Goal: Task Accomplishment & Management: Use online tool/utility

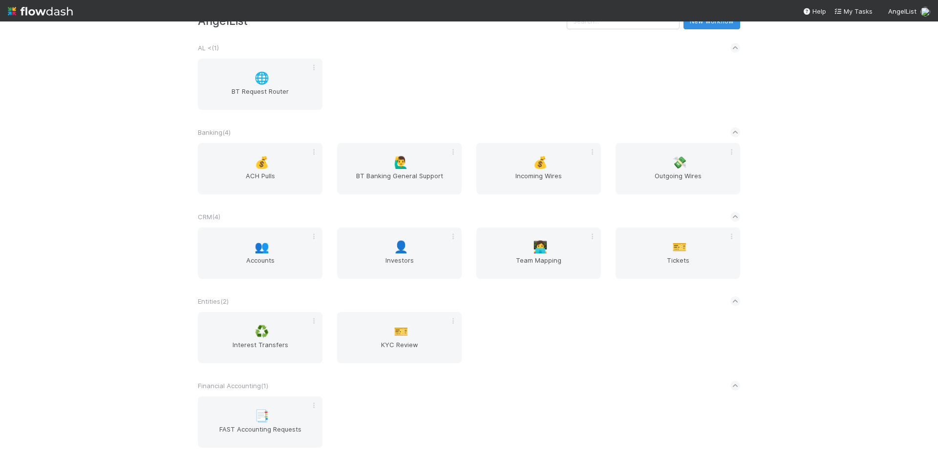
scroll to position [39, 0]
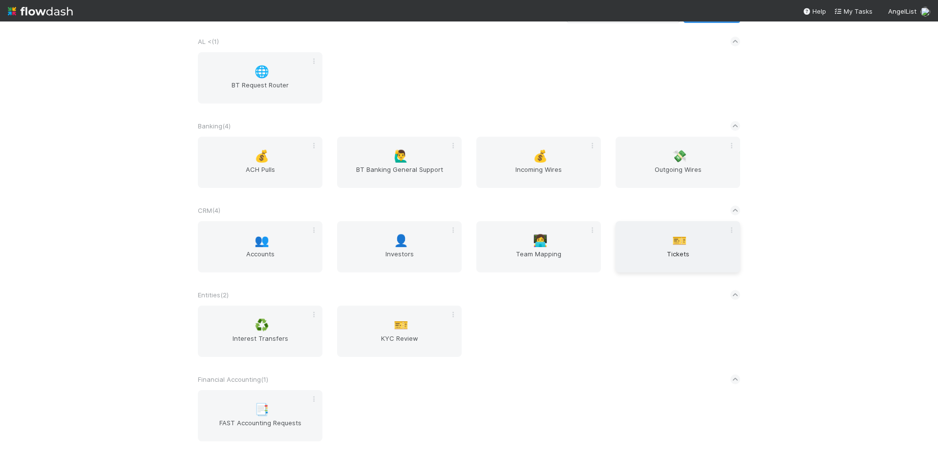
click at [643, 254] on span "Tickets" at bounding box center [677, 259] width 117 height 20
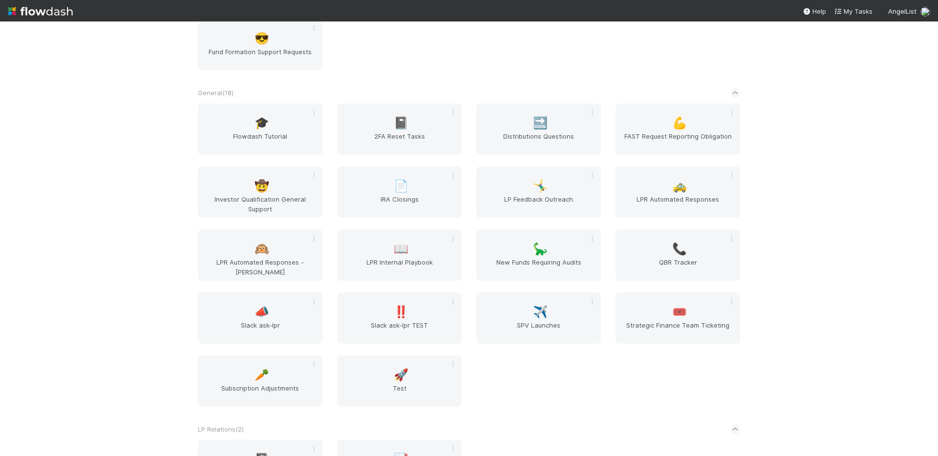
scroll to position [525, 0]
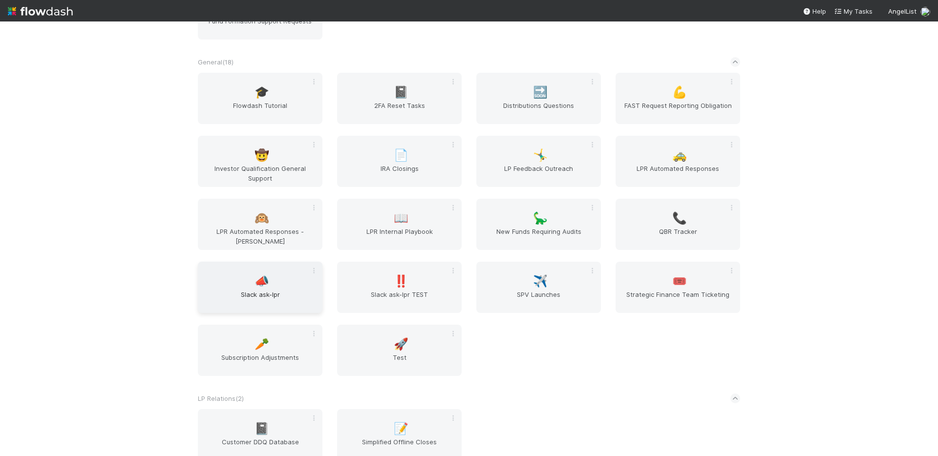
click at [285, 286] on div "📣 Slack ask-lpr" at bounding box center [260, 287] width 125 height 51
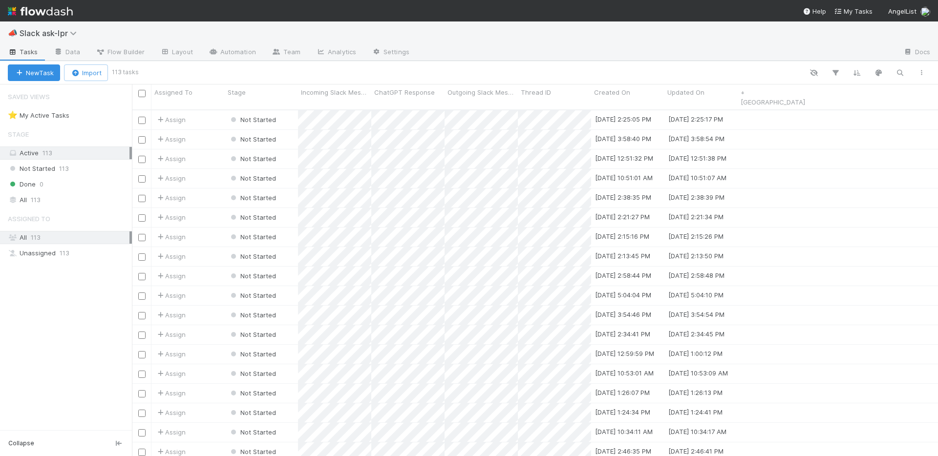
scroll to position [354, 806]
click at [218, 51] on link "Automation" at bounding box center [232, 53] width 63 height 16
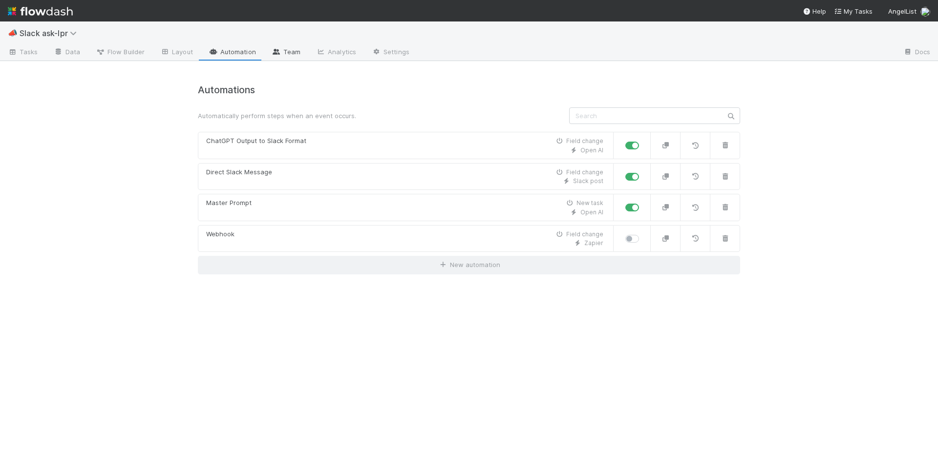
click at [280, 55] on link "Team" at bounding box center [286, 53] width 44 height 16
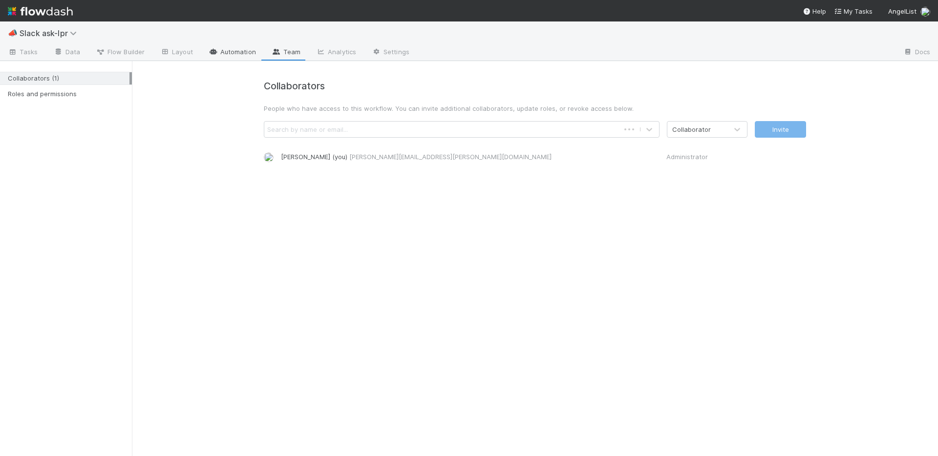
click at [237, 51] on link "Automation" at bounding box center [232, 53] width 63 height 16
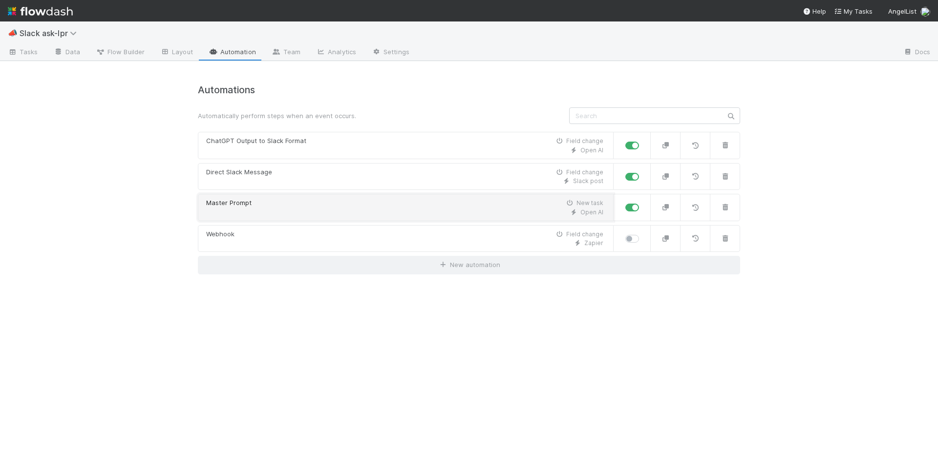
click at [372, 208] on div "Master Prompt New task" at bounding box center [404, 203] width 397 height 10
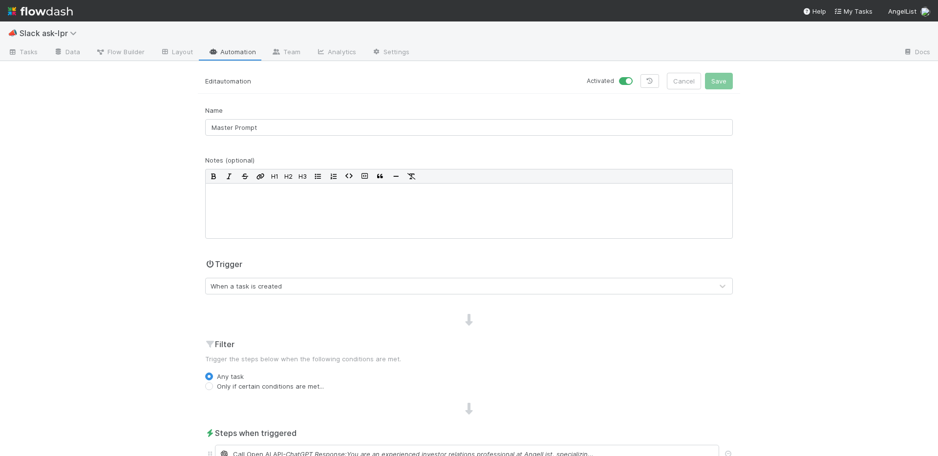
click at [225, 56] on link "Automation" at bounding box center [232, 53] width 63 height 16
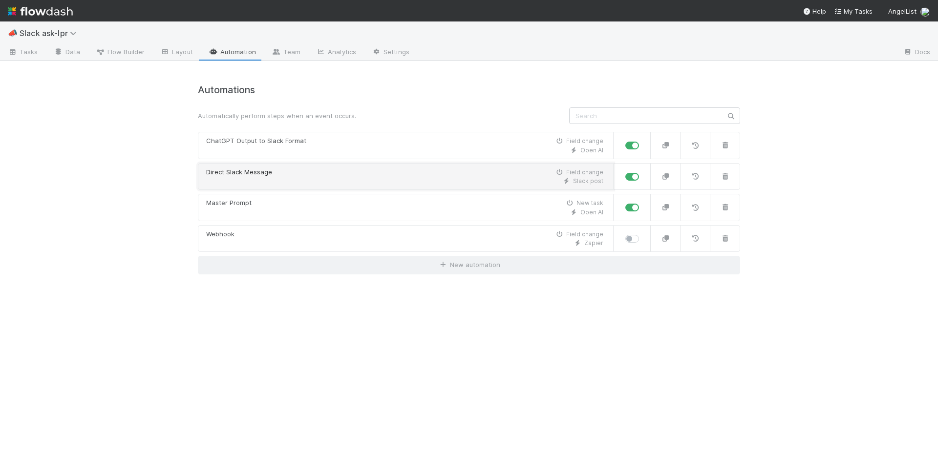
click at [308, 179] on div "Slack post" at bounding box center [404, 181] width 397 height 9
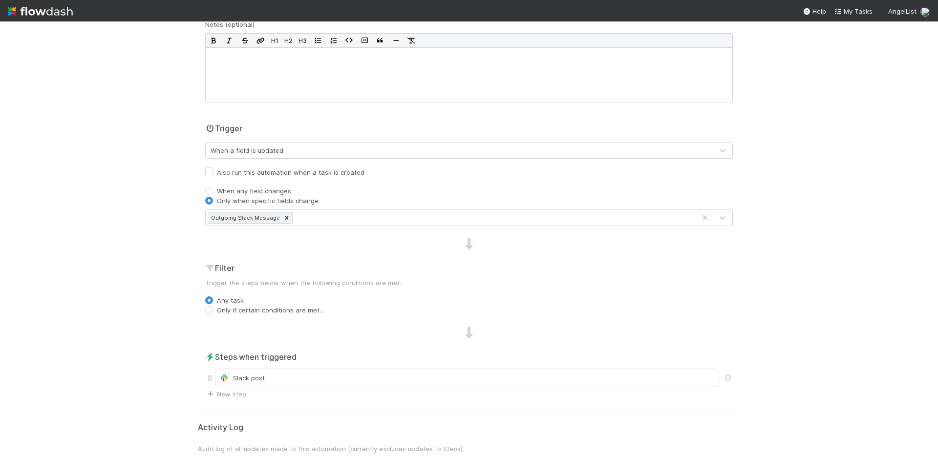
scroll to position [164, 0]
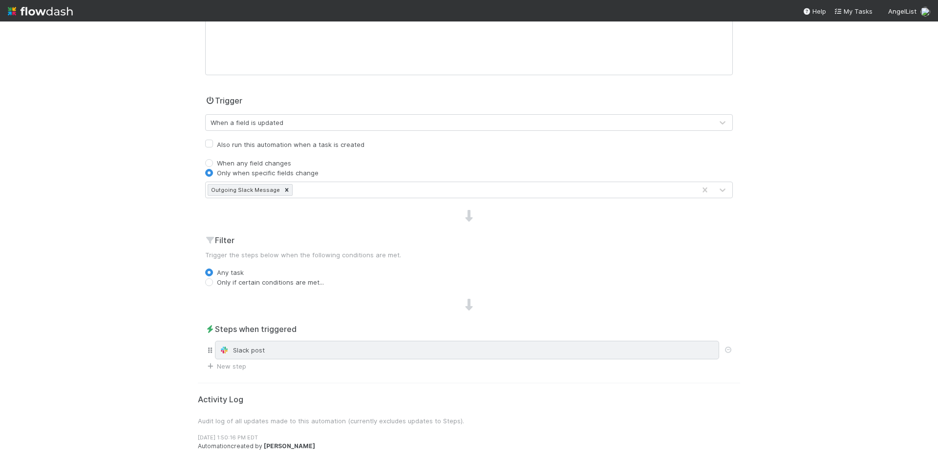
click at [312, 349] on div "Slack post" at bounding box center [466, 350] width 495 height 10
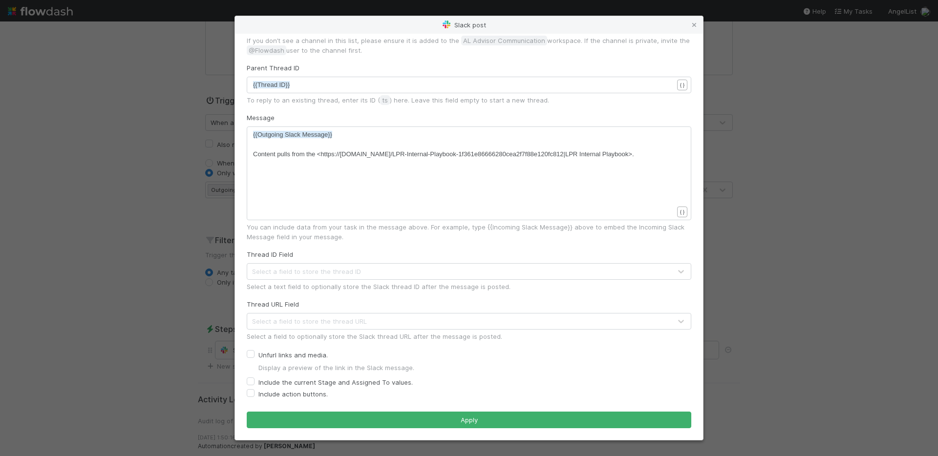
scroll to position [0, 0]
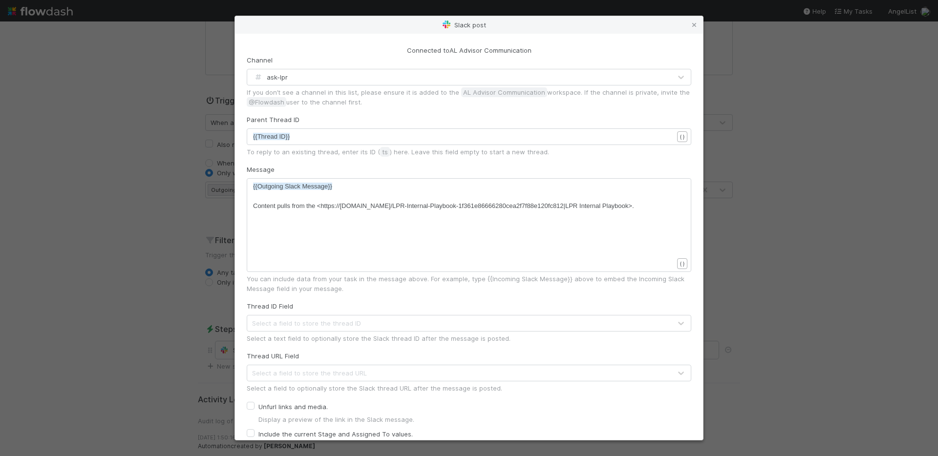
click at [163, 146] on div "Slack post Connected to AL Advisor Communication Channel ask-lpr If you don’t s…" at bounding box center [469, 228] width 938 height 456
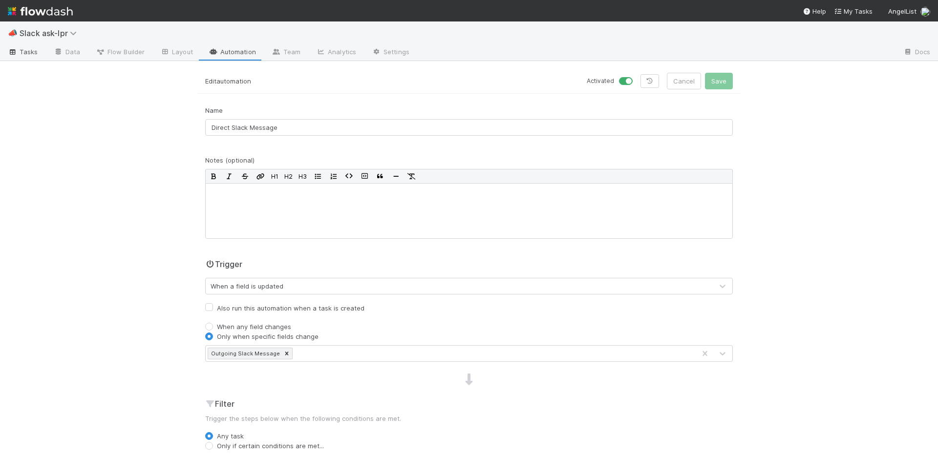
click at [28, 51] on span "Tasks" at bounding box center [23, 52] width 30 height 10
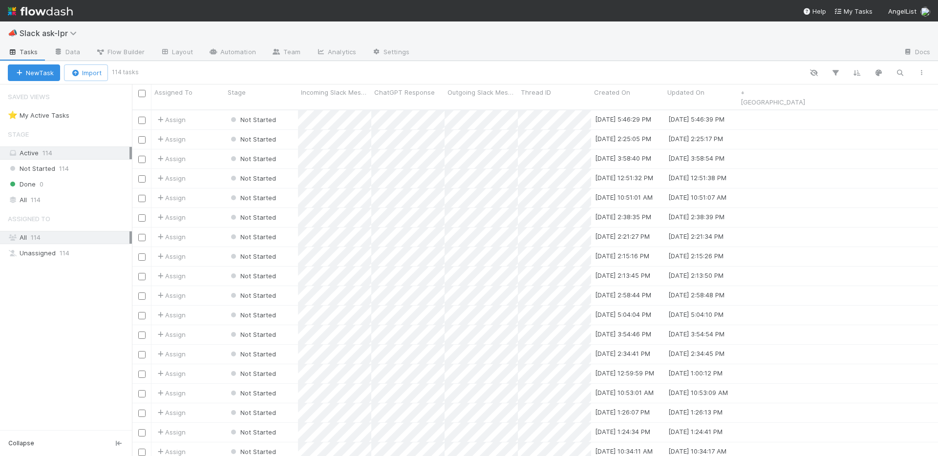
scroll to position [354, 806]
click at [59, 34] on span "Slack ask-lpr" at bounding box center [51, 33] width 62 height 10
click at [59, 34] on div "Search workflows" at bounding box center [469, 228] width 938 height 456
click at [65, 35] on span "Slack ask-lpr" at bounding box center [51, 33] width 62 height 10
click at [127, 30] on div "Search workflows" at bounding box center [469, 228] width 938 height 456
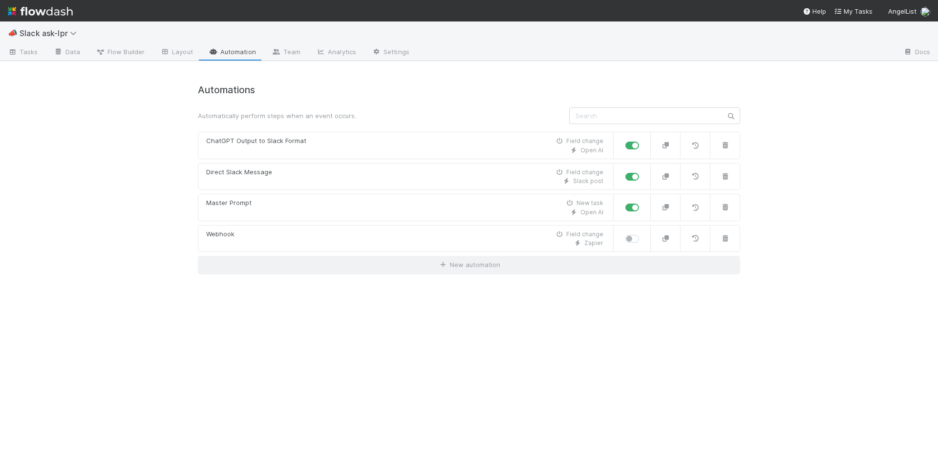
click at [26, 10] on img at bounding box center [40, 11] width 65 height 17
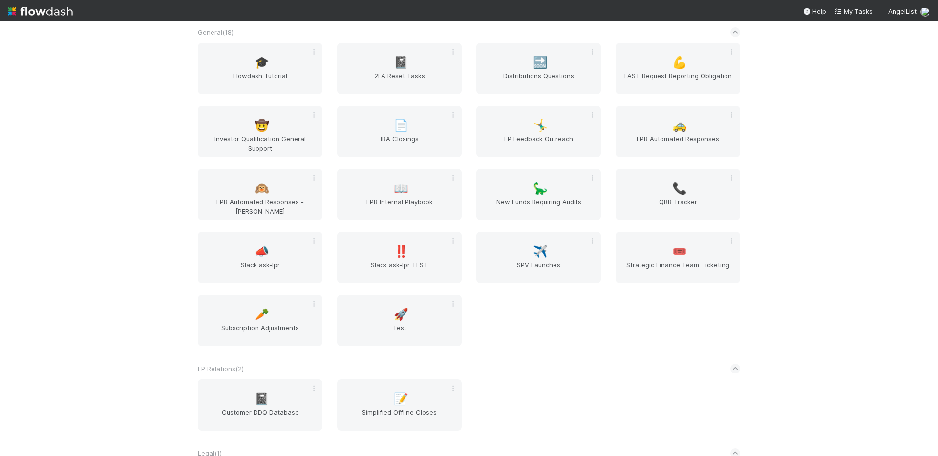
scroll to position [575, 0]
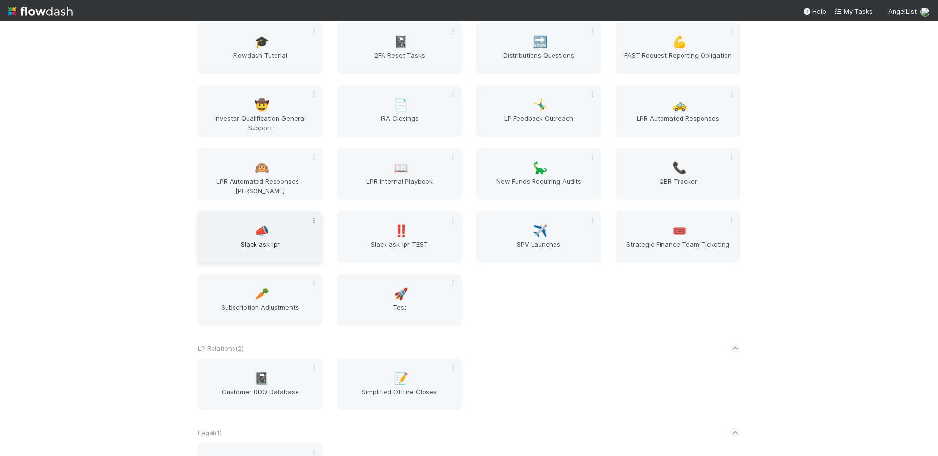
click at [315, 221] on icon at bounding box center [314, 220] width 10 height 6
click at [300, 270] on div "Clone" at bounding box center [279, 266] width 77 height 15
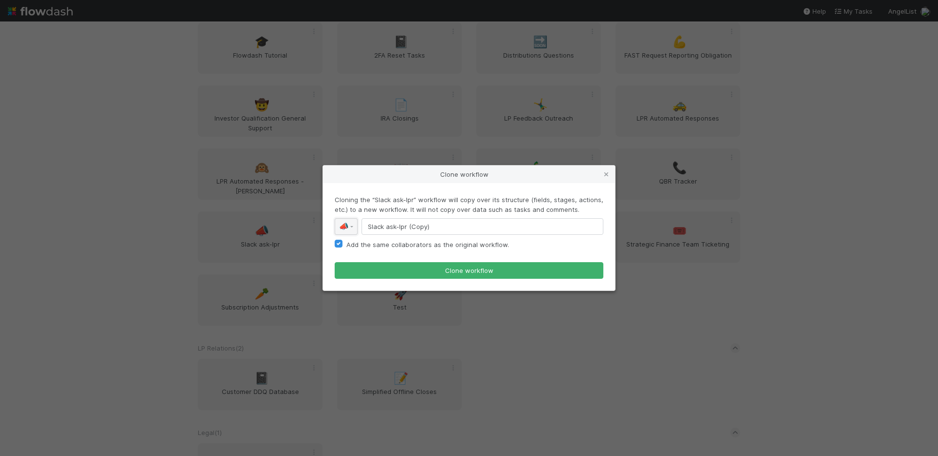
click at [352, 229] on link "📣" at bounding box center [346, 226] width 23 height 17
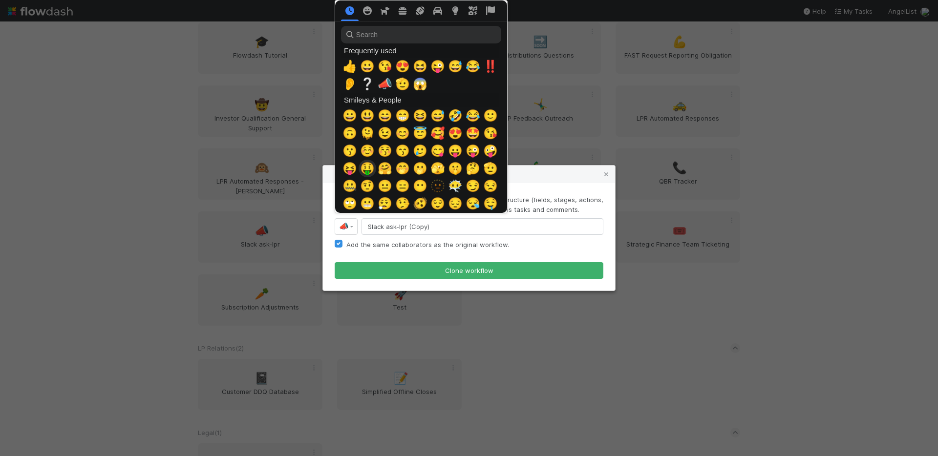
click at [369, 166] on span "🤑" at bounding box center [367, 169] width 15 height 14
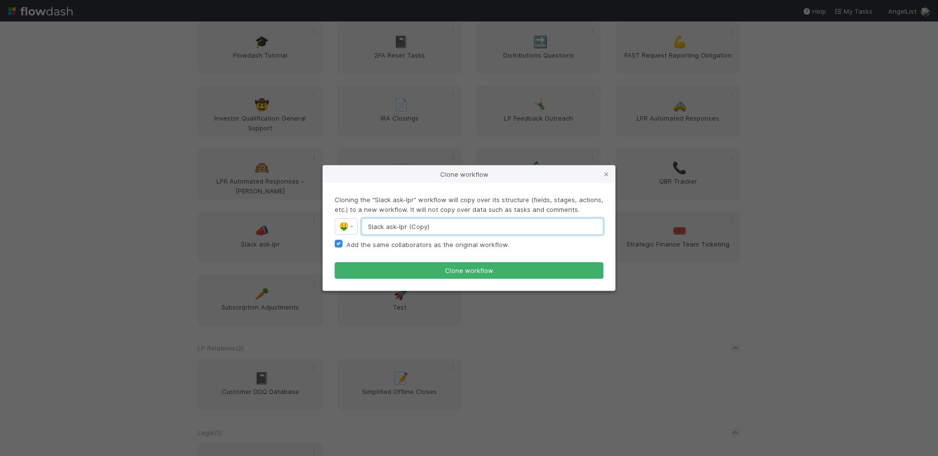
click at [378, 226] on input "Slack ask-lpr (Copy)" at bounding box center [482, 226] width 242 height 17
click at [488, 230] on input "haley-ask-lpr (Copy)" at bounding box center [482, 226] width 242 height 17
type input "[PERSON_NAME]-ask-lpr"
click at [426, 245] on label "Add the same collaborators as the original workflow." at bounding box center [427, 245] width 163 height 12
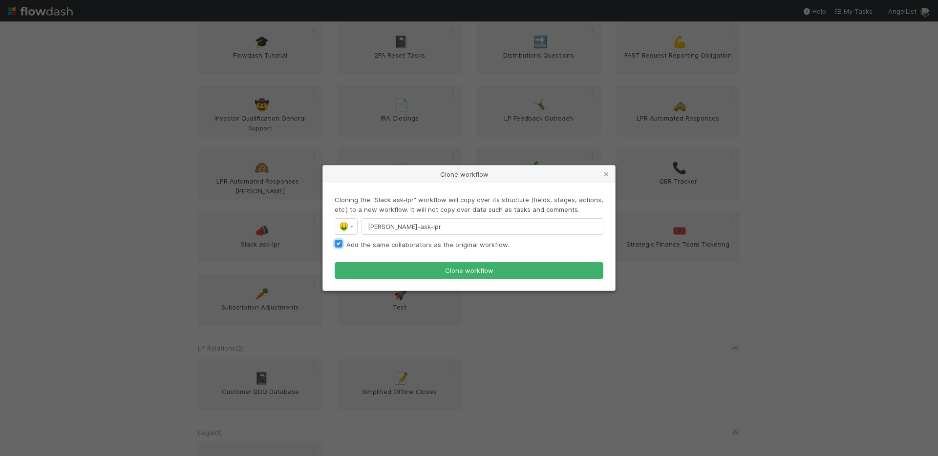
click at [342, 245] on input "Add the same collaborators as the original workflow." at bounding box center [339, 243] width 8 height 9
checkbox input "false"
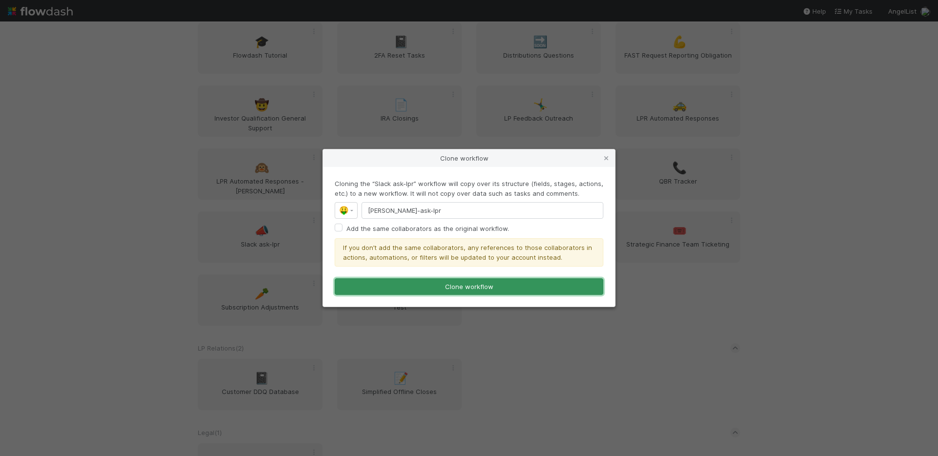
click at [448, 283] on button "Clone workflow" at bounding box center [469, 286] width 269 height 17
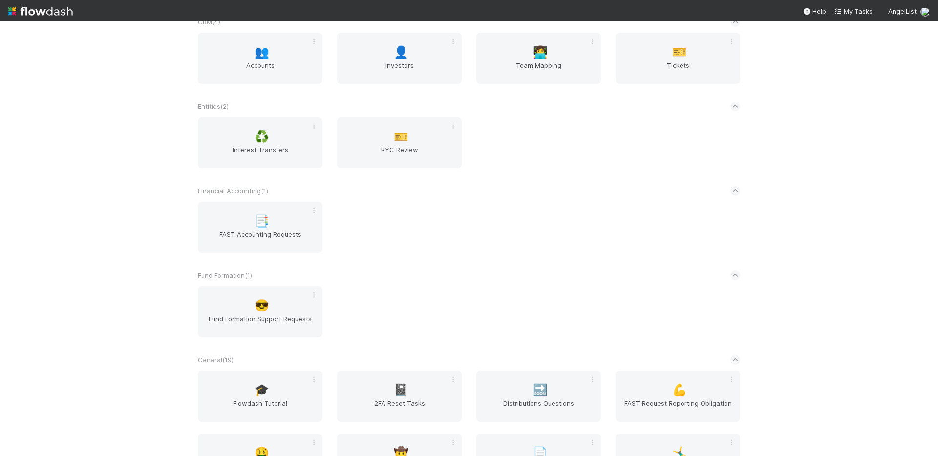
scroll to position [492, 0]
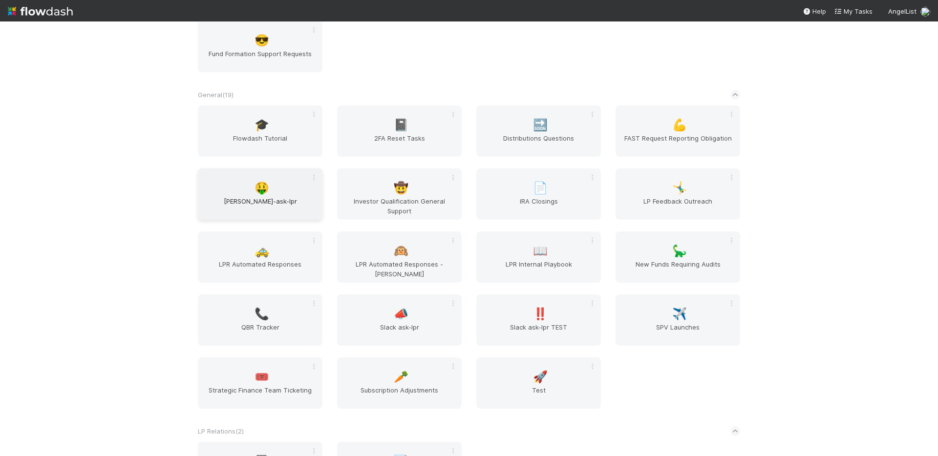
click at [311, 214] on span "[PERSON_NAME]-ask-lpr" at bounding box center [260, 206] width 117 height 20
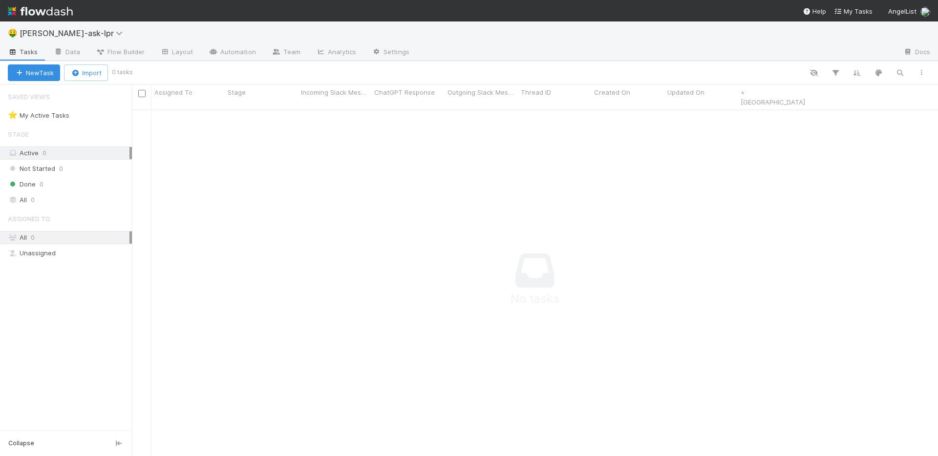
scroll to position [354, 806]
click at [74, 56] on link "Data" at bounding box center [67, 53] width 42 height 16
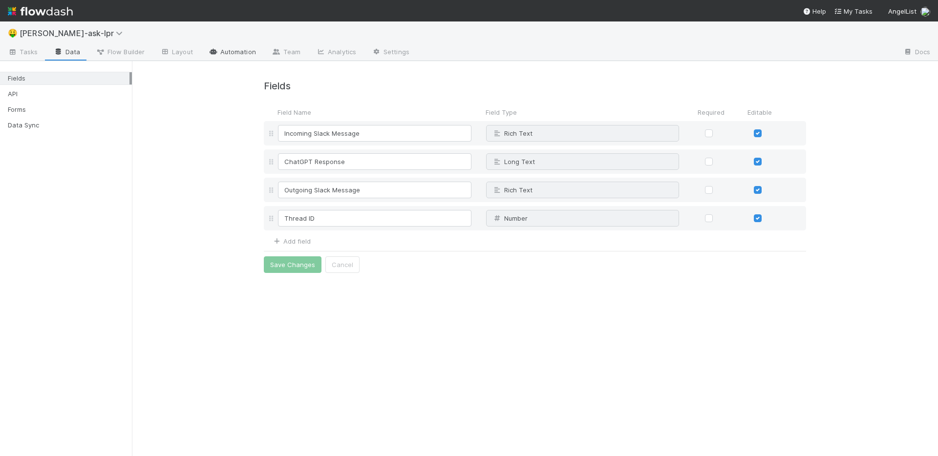
click at [206, 55] on link "Automation" at bounding box center [232, 53] width 63 height 16
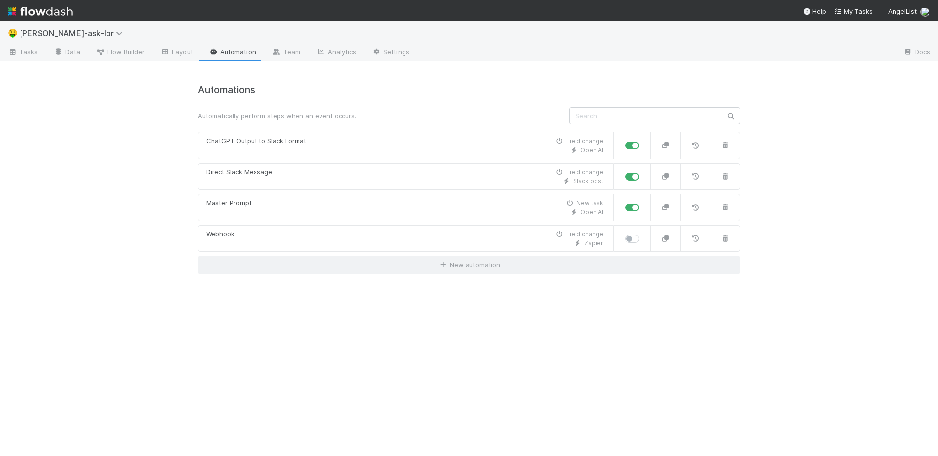
click at [643, 141] on label at bounding box center [643, 141] width 0 height 0
click at [633, 143] on input "checkbox" at bounding box center [629, 145] width 8 height 9
checkbox input "false"
click at [643, 172] on label at bounding box center [643, 172] width 0 height 0
click at [633, 178] on input "checkbox" at bounding box center [629, 176] width 8 height 9
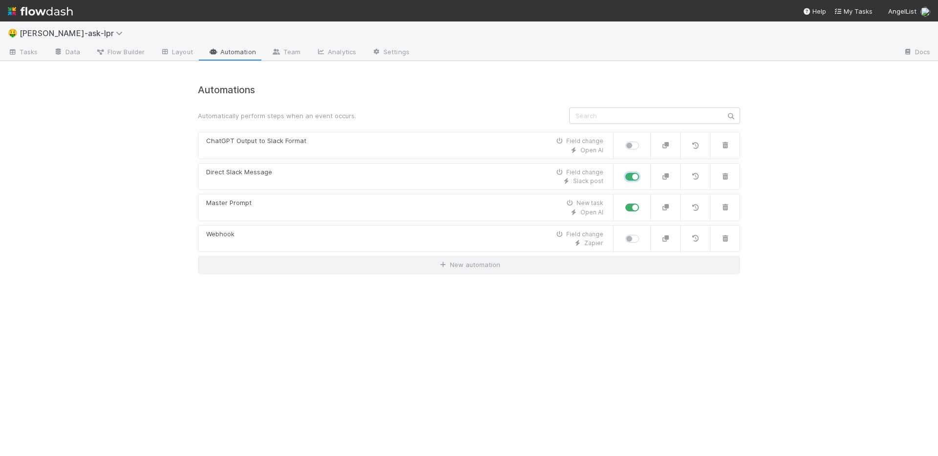
checkbox input "false"
click at [643, 203] on label at bounding box center [643, 203] width 0 height 0
click at [633, 204] on input "checkbox" at bounding box center [629, 207] width 8 height 9
checkbox input "false"
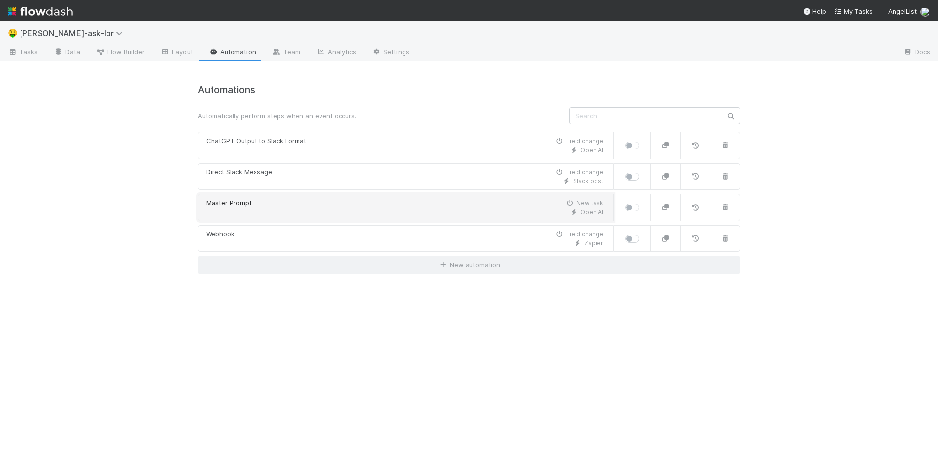
click at [421, 210] on div "Open AI" at bounding box center [404, 212] width 397 height 9
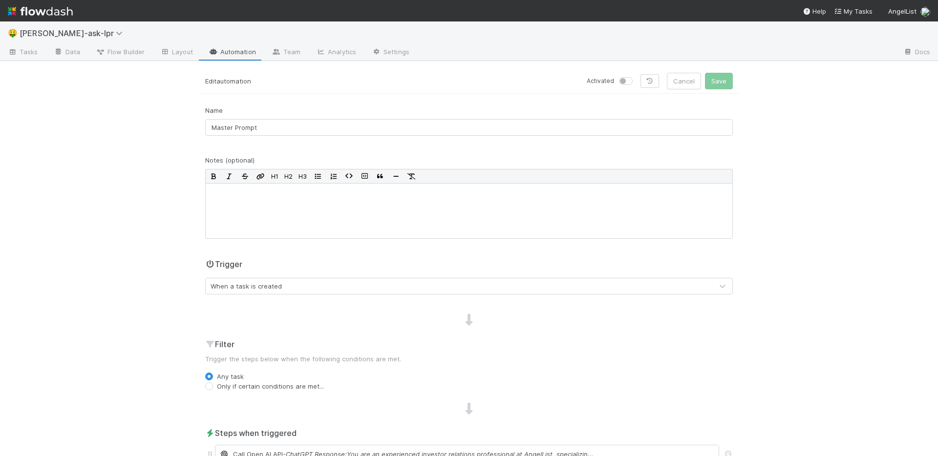
scroll to position [1, 0]
click at [239, 52] on link "Automation" at bounding box center [232, 51] width 63 height 16
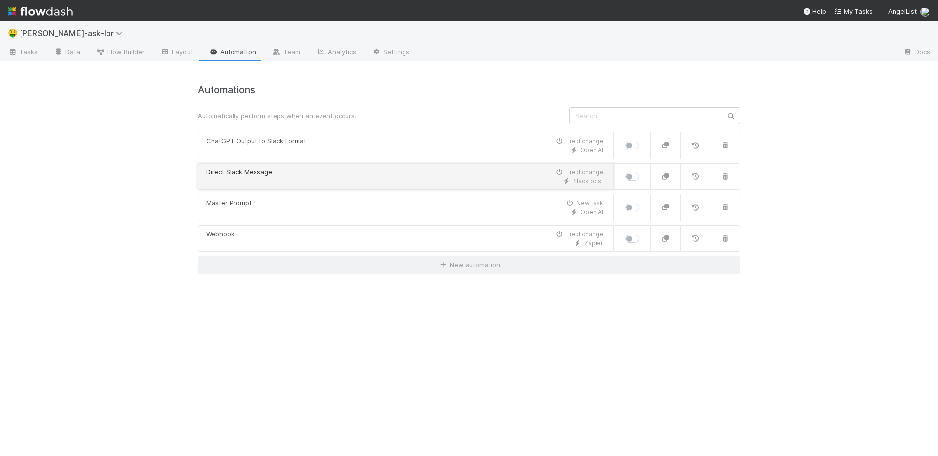
click at [413, 170] on div "Direct Slack Message Field change" at bounding box center [404, 173] width 397 height 10
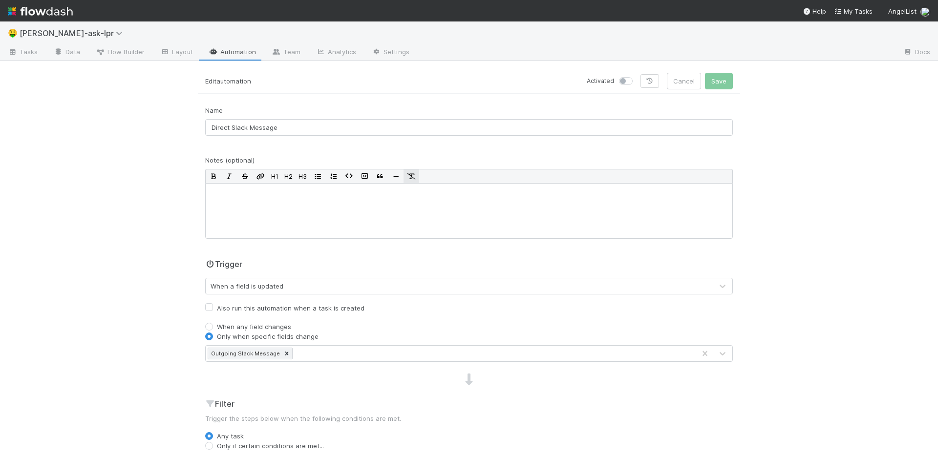
scroll to position [186, 0]
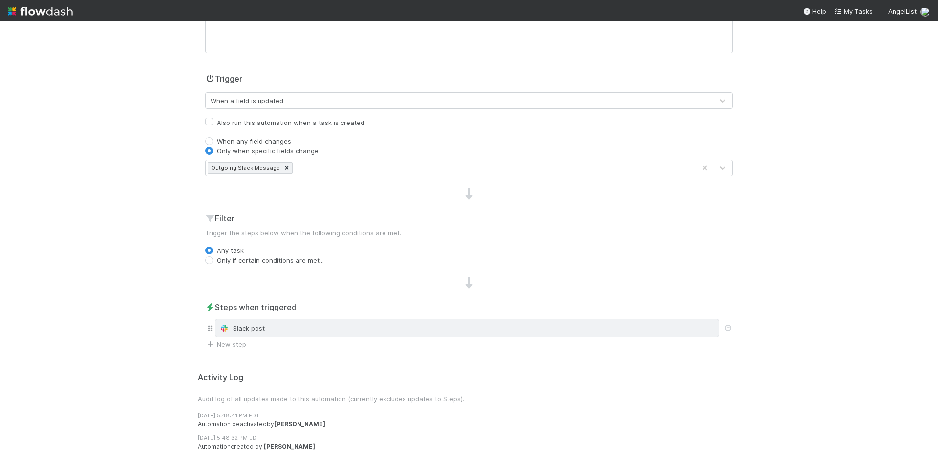
click at [367, 334] on div "Slack post" at bounding box center [467, 328] width 504 height 19
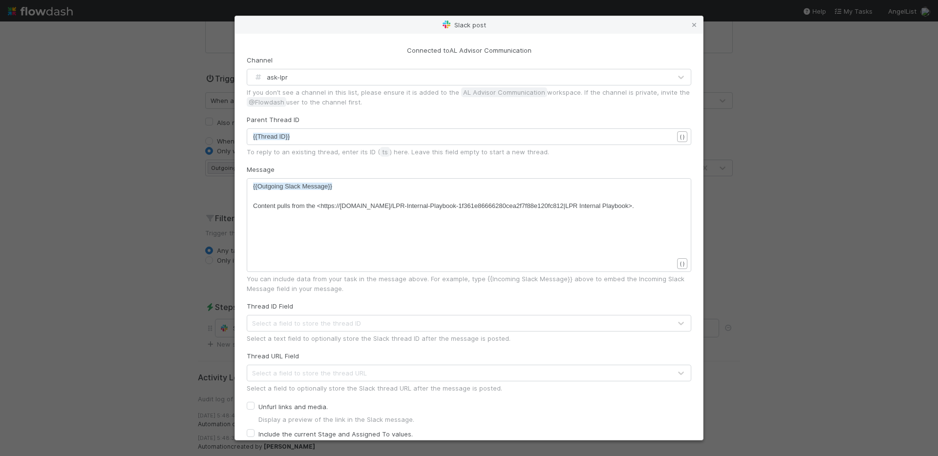
click at [280, 83] on div "ask-lpr" at bounding box center [459, 77] width 424 height 16
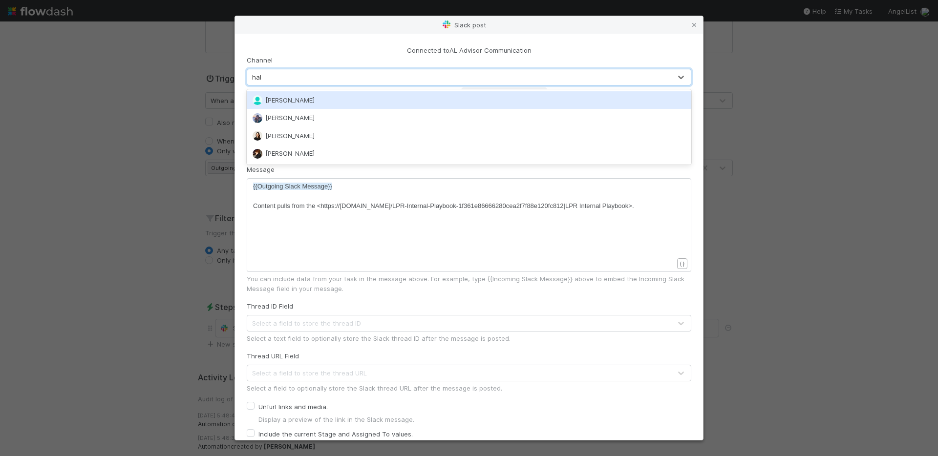
scroll to position [0, 0]
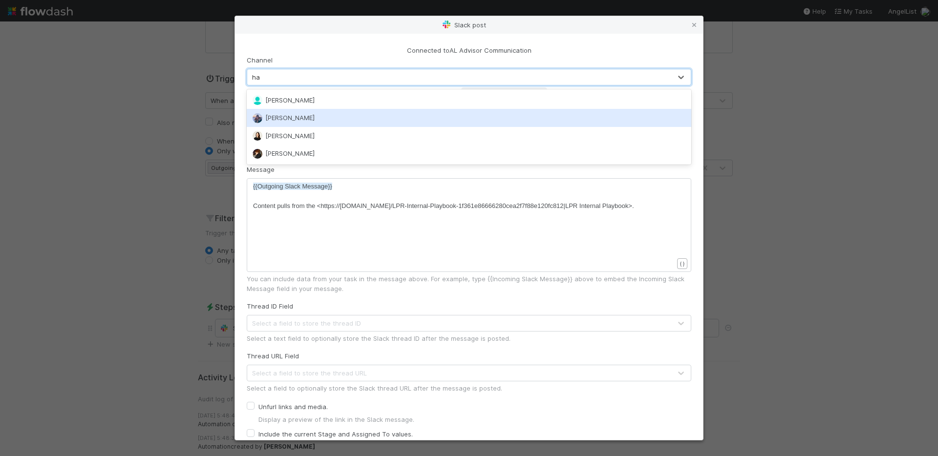
type input "h"
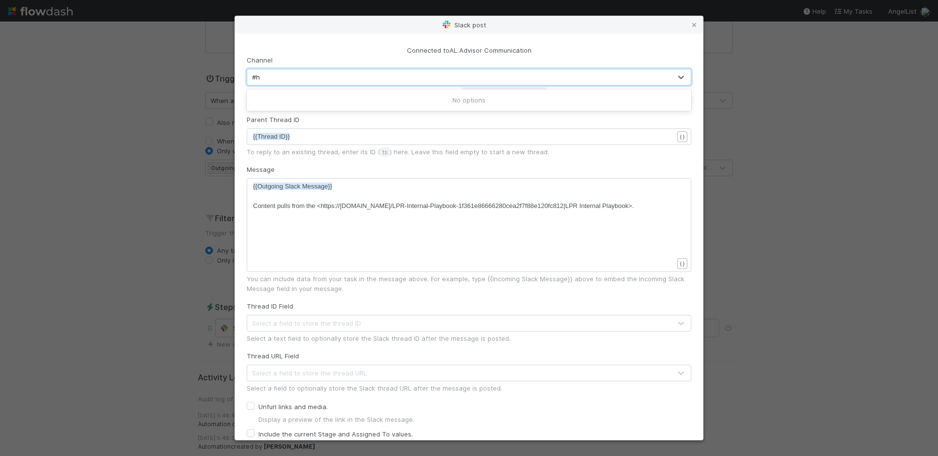
type input "#"
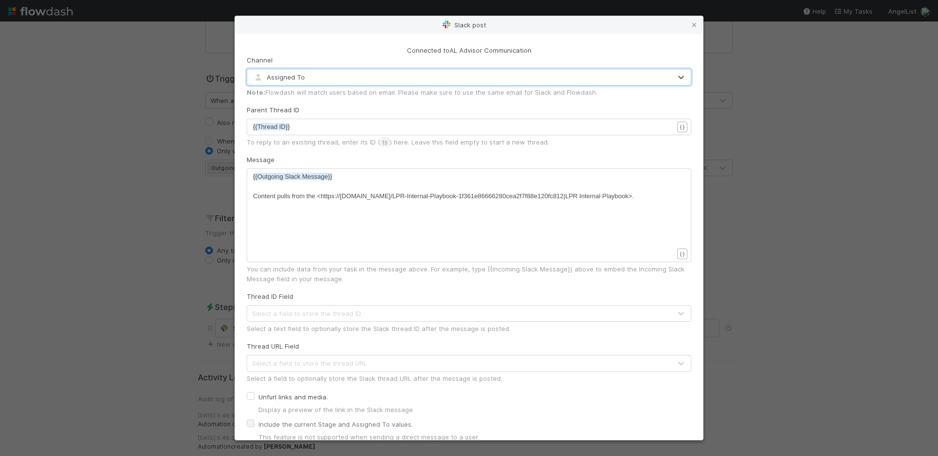
click at [297, 75] on span "Assigned To" at bounding box center [278, 77] width 53 height 8
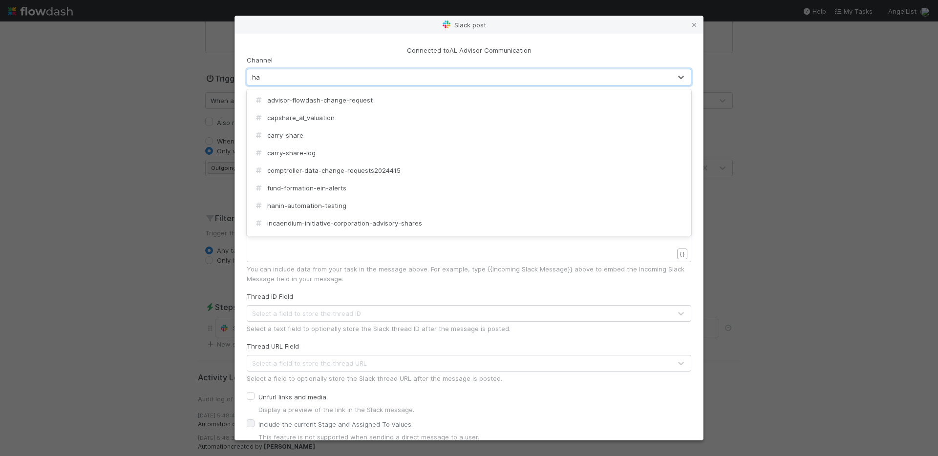
type input "h"
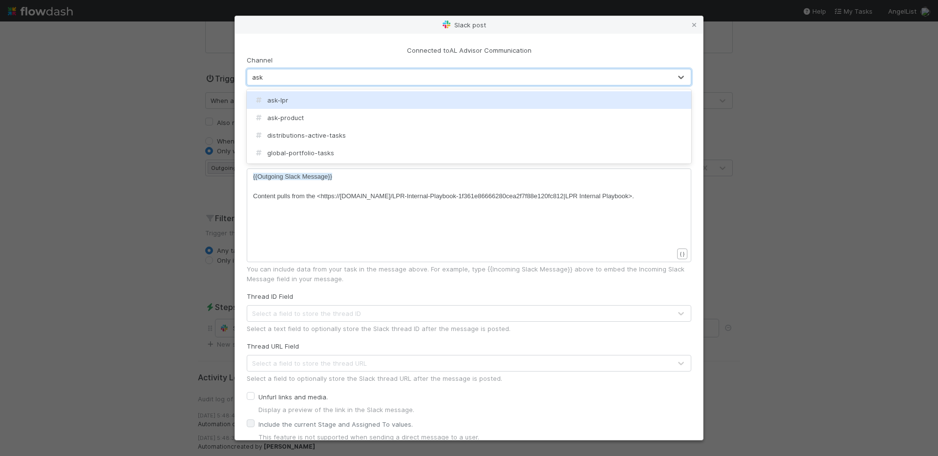
type input "ask"
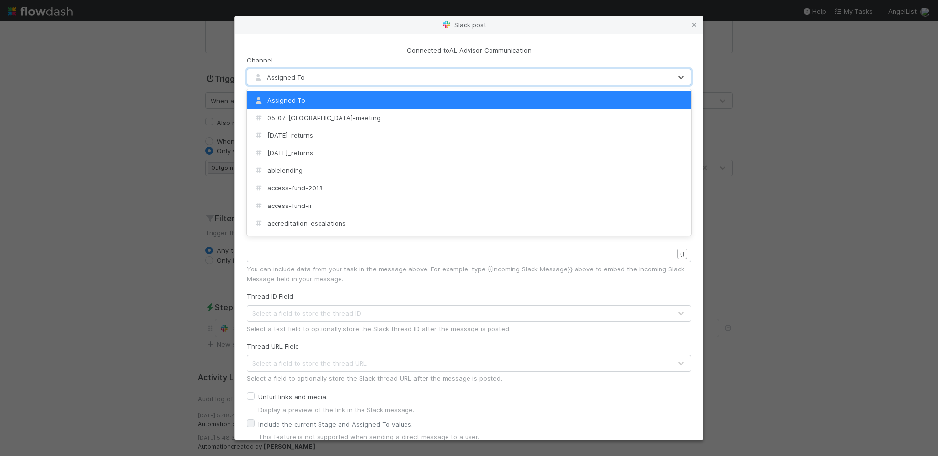
click at [317, 81] on div "Assigned To" at bounding box center [459, 77] width 424 height 16
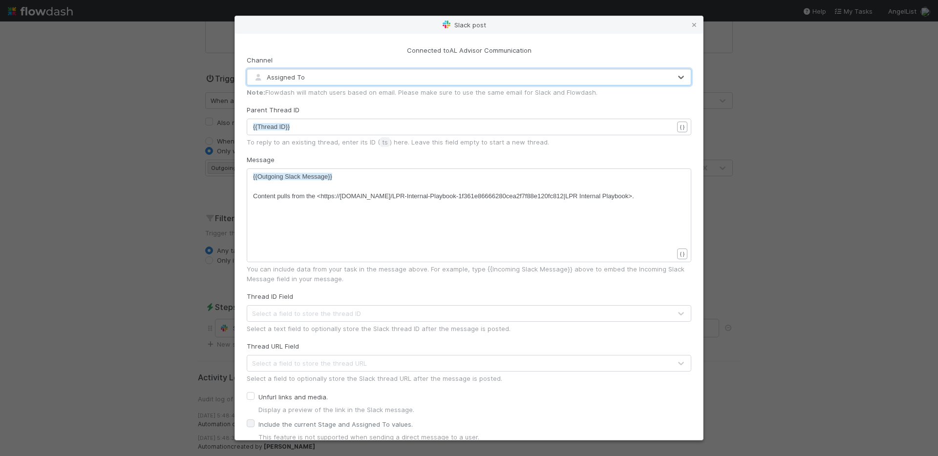
click at [317, 81] on div "Assigned To" at bounding box center [459, 77] width 424 height 16
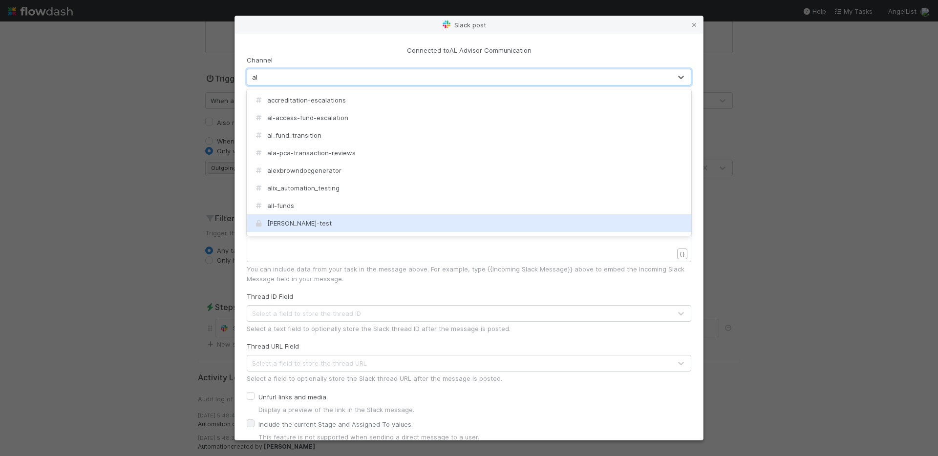
type input "a"
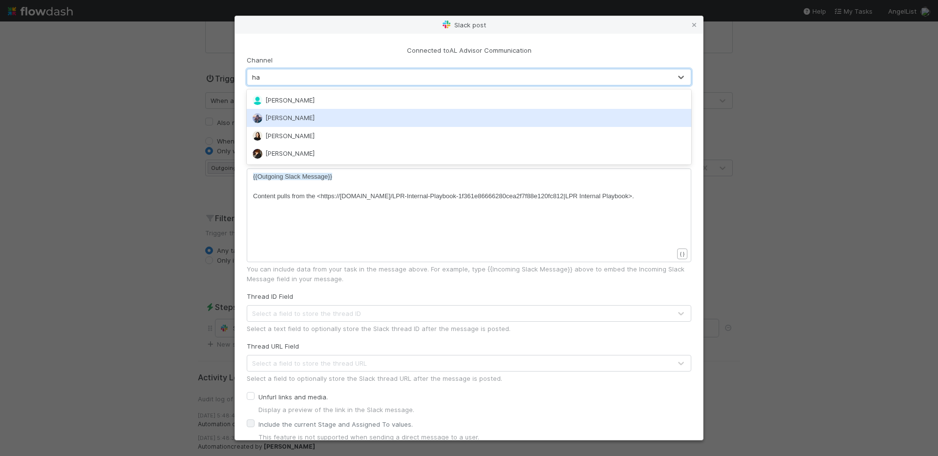
type input "h"
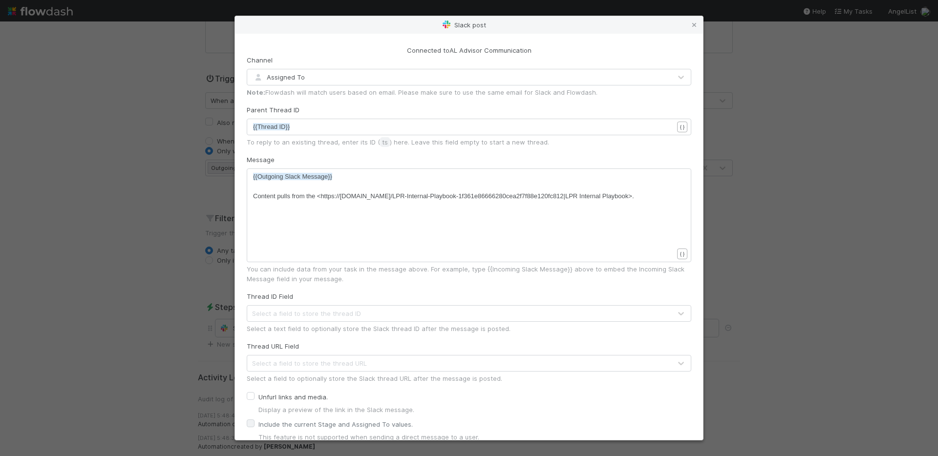
click at [547, 41] on div "Connected to AL Advisor Communication Channel Assigned To Note: Flowdash will m…" at bounding box center [469, 237] width 468 height 406
click at [530, 66] on div "Channel Assigned To Note: Flowdash will match users based on email. Please make…" at bounding box center [469, 76] width 444 height 42
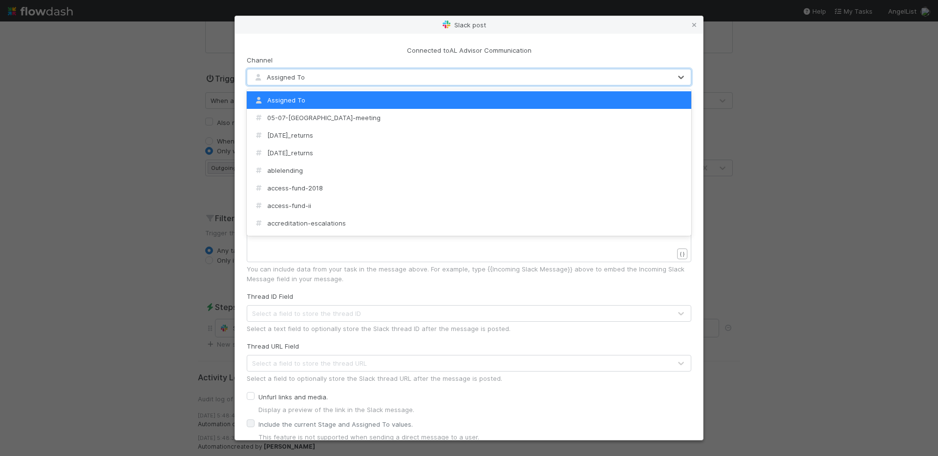
click at [524, 72] on div "Assigned To" at bounding box center [459, 77] width 424 height 16
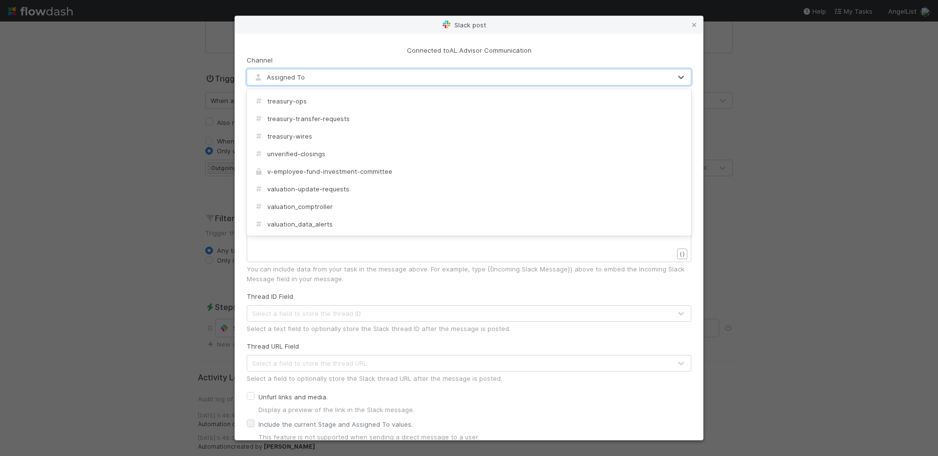
scroll to position [8526, 0]
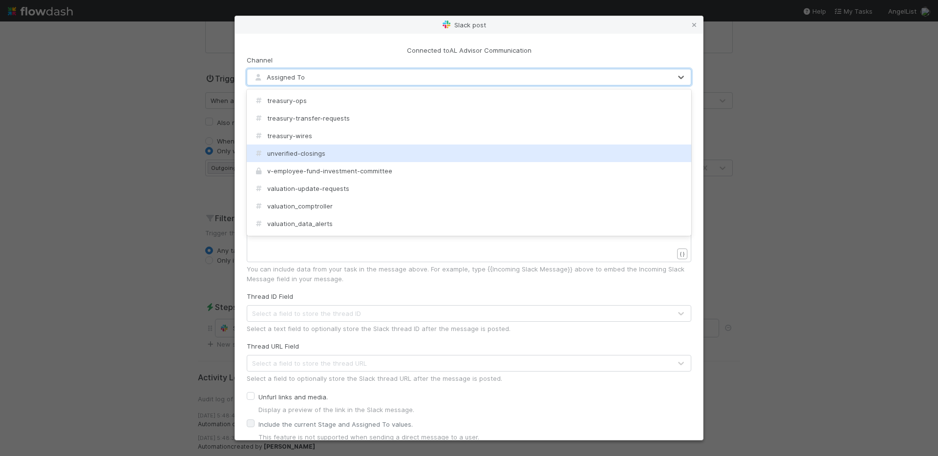
click at [733, 152] on div "Slack post Connected to AL Advisor Communication Channel option Assigned To, se…" at bounding box center [469, 228] width 938 height 456
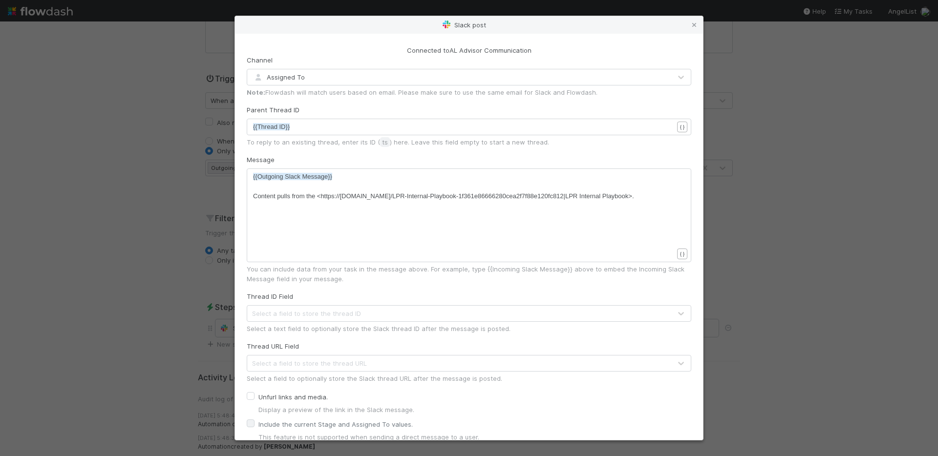
click at [692, 60] on div "Connected to AL Advisor Communication Channel Assigned To Note: Flowdash will m…" at bounding box center [469, 237] width 468 height 406
drag, startPoint x: 690, startPoint y: 32, endPoint x: 692, endPoint y: 27, distance: 5.5
click at [690, 32] on div "Slack post" at bounding box center [469, 25] width 468 height 18
click at [692, 27] on icon at bounding box center [694, 25] width 10 height 6
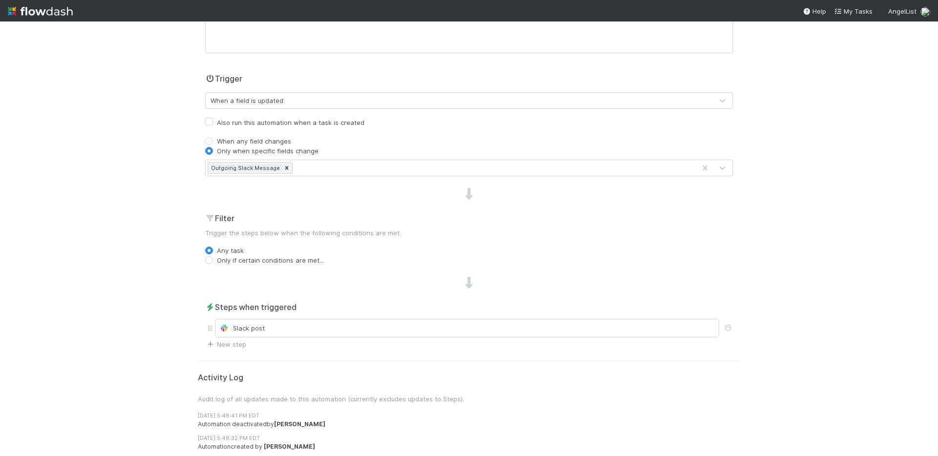
scroll to position [0, 0]
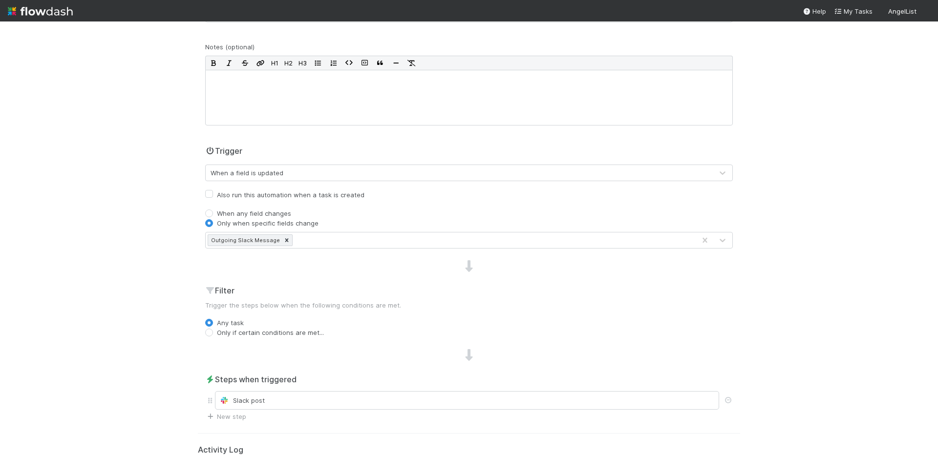
scroll to position [186, 0]
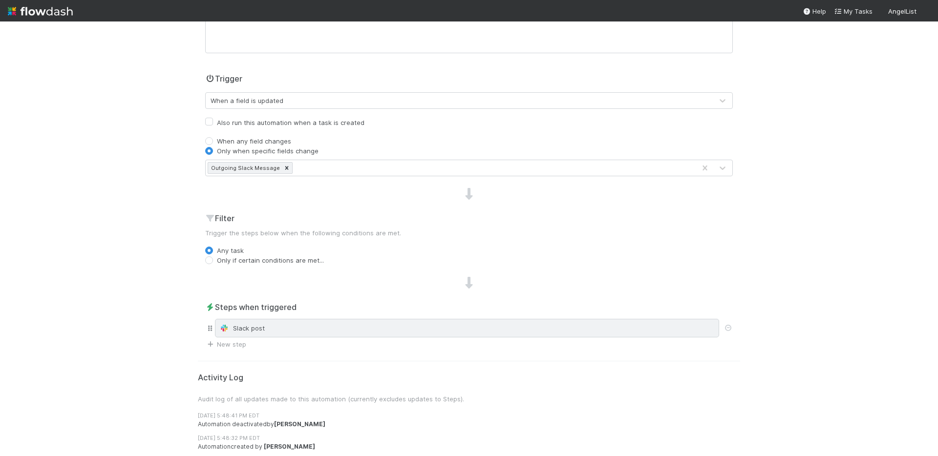
click at [351, 326] on div "Slack post" at bounding box center [466, 328] width 495 height 10
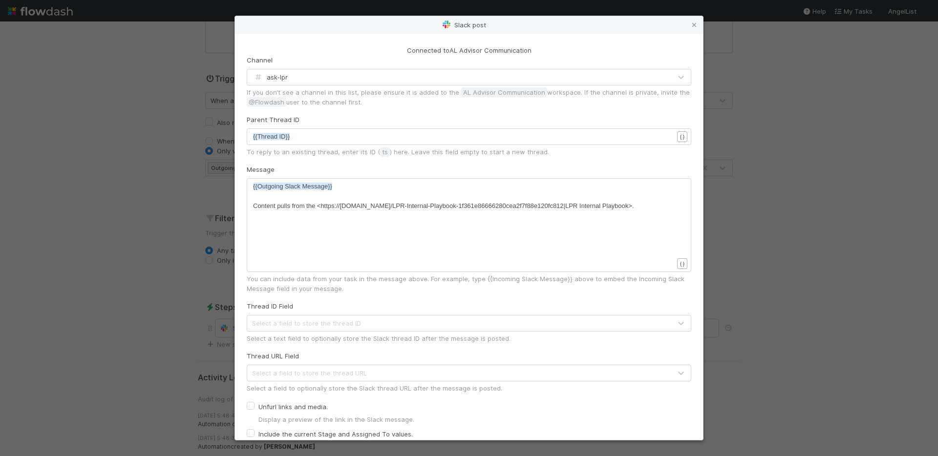
scroll to position [3, 0]
click at [279, 136] on span "{{Thread ID}}" at bounding box center [271, 136] width 37 height 7
click at [323, 133] on pre "{{Thread ID}}" at bounding box center [463, 137] width 420 height 10
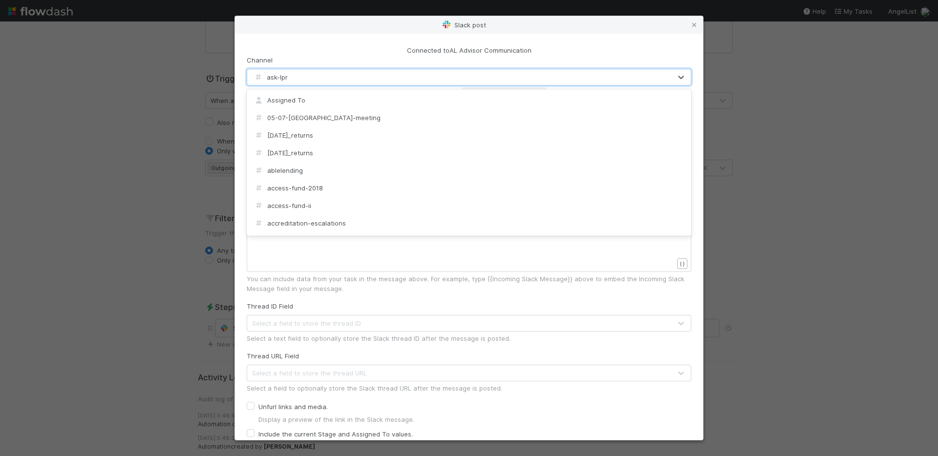
click at [298, 80] on div "ask-lpr" at bounding box center [459, 77] width 424 height 16
type input "h"
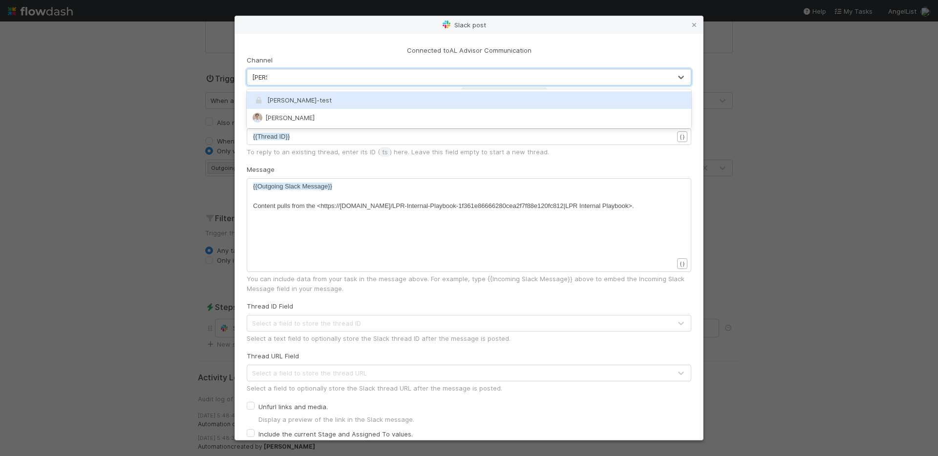
type input "allen"
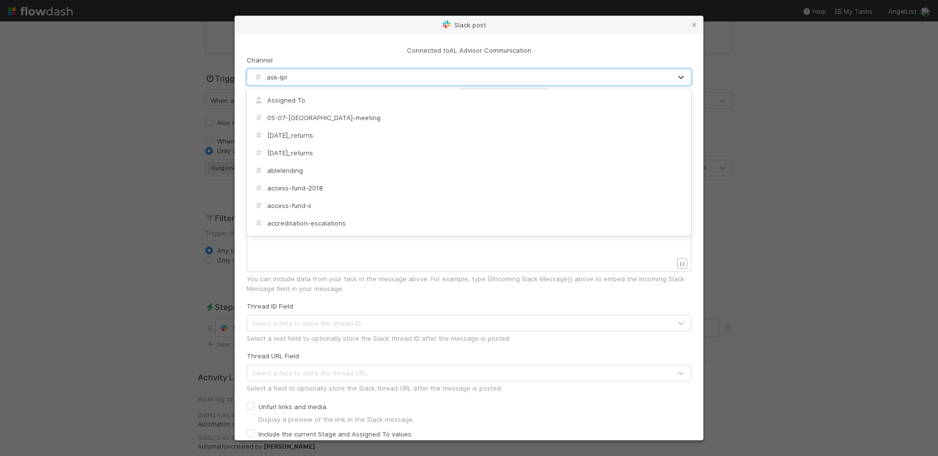
scroll to position [670, 0]
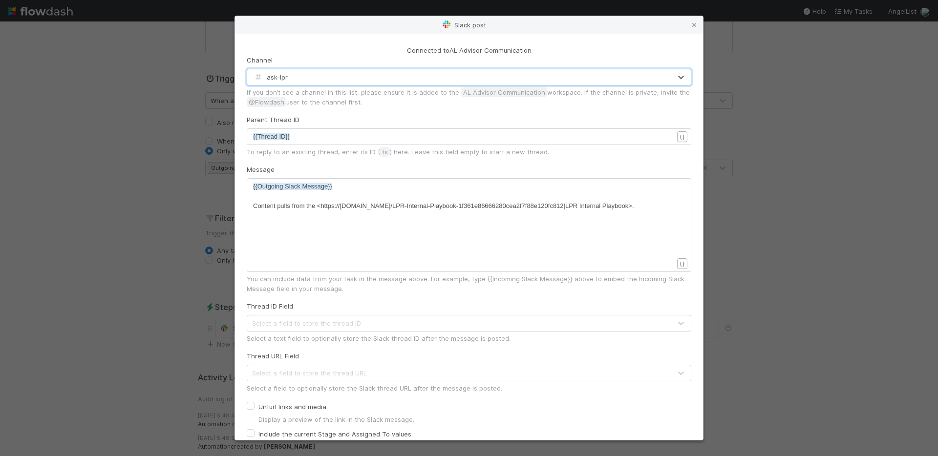
click at [291, 72] on div "ask-lpr" at bounding box center [459, 77] width 424 height 16
click at [885, 118] on div "Slack post Connected to AL Advisor Communication Channel 0 results available. S…" at bounding box center [469, 228] width 938 height 456
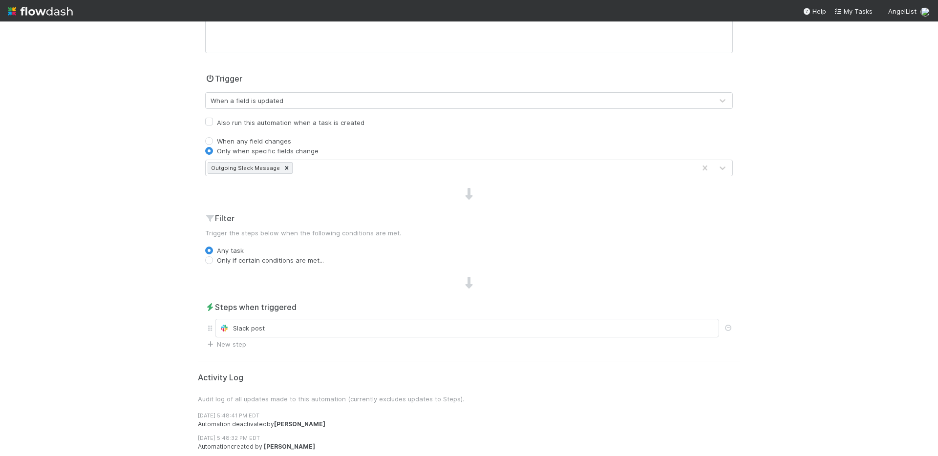
scroll to position [0, 0]
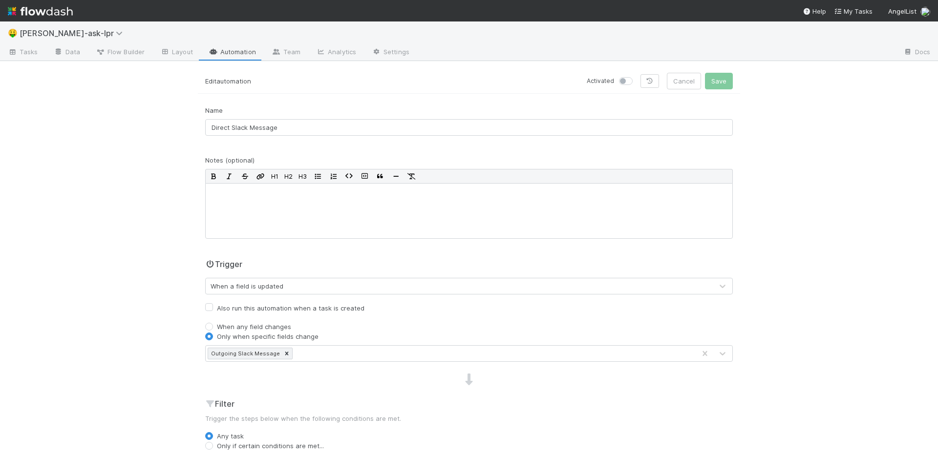
click at [248, 55] on link "Automation" at bounding box center [232, 53] width 63 height 16
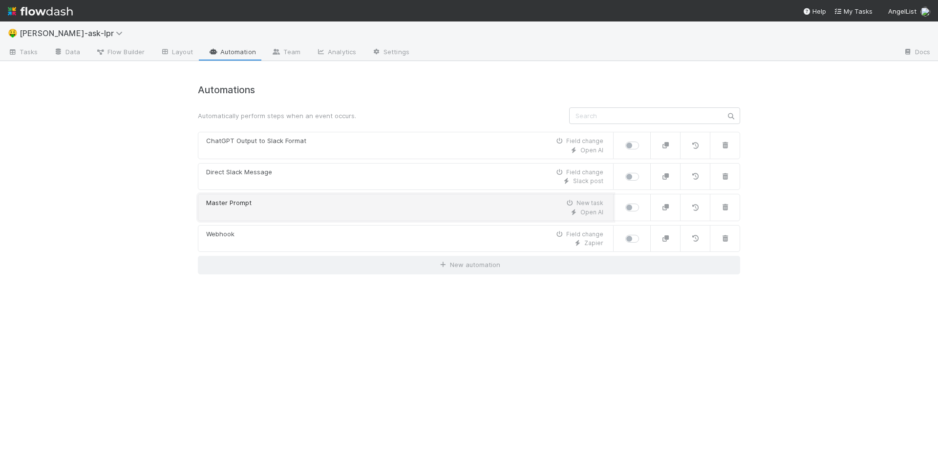
click at [439, 207] on div "Master Prompt New task" at bounding box center [404, 203] width 397 height 10
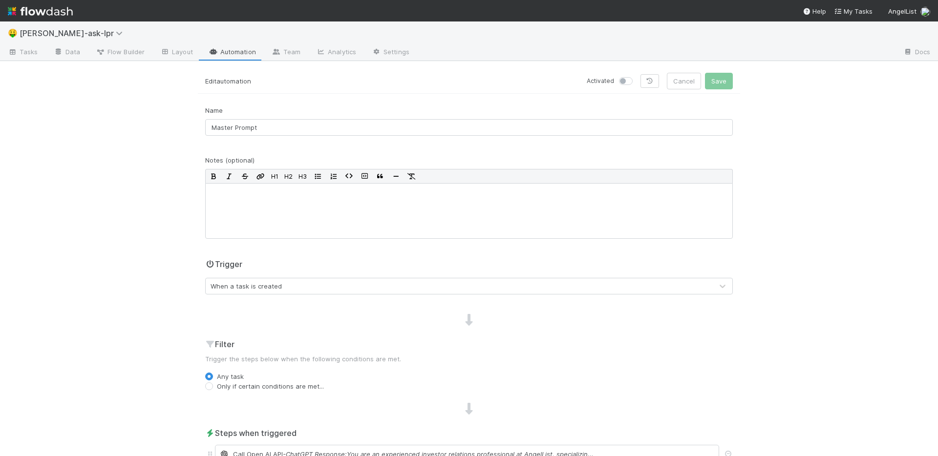
click at [235, 58] on link "Automation" at bounding box center [232, 53] width 63 height 16
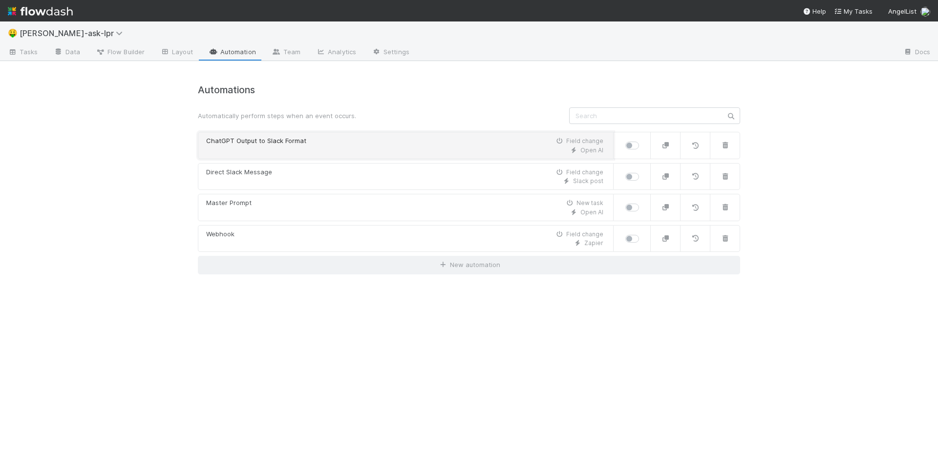
click at [292, 149] on div "Open AI" at bounding box center [404, 150] width 397 height 9
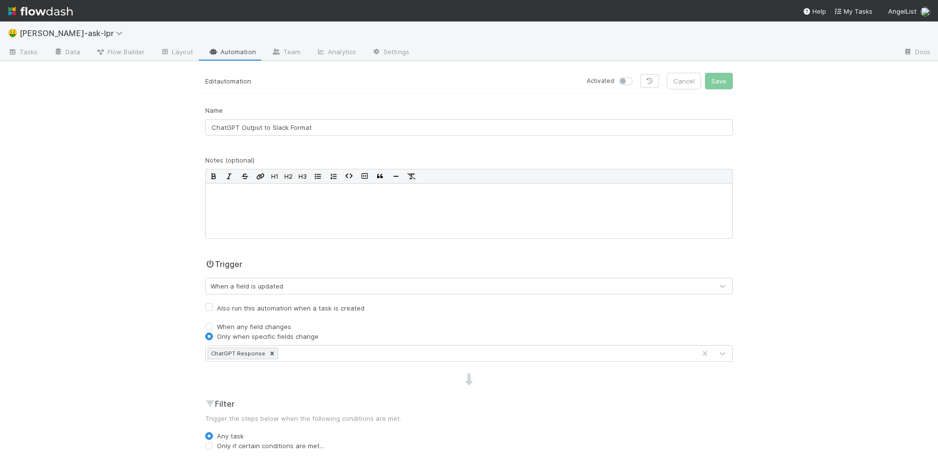
click at [206, 49] on link "Automation" at bounding box center [232, 53] width 63 height 16
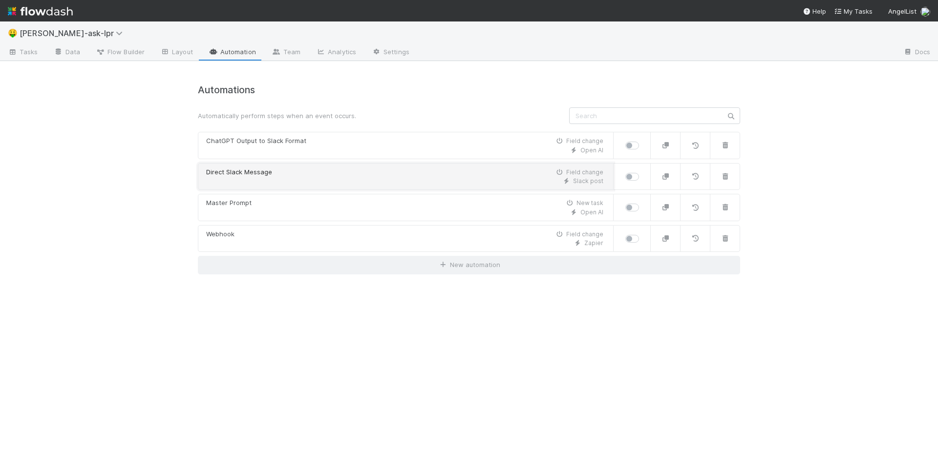
click at [288, 168] on div "Direct Slack Message Field change" at bounding box center [404, 173] width 397 height 10
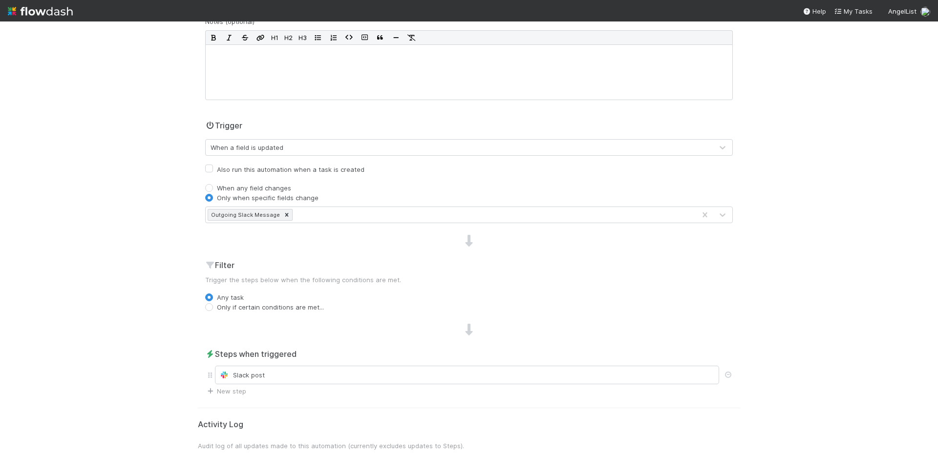
scroll to position [186, 0]
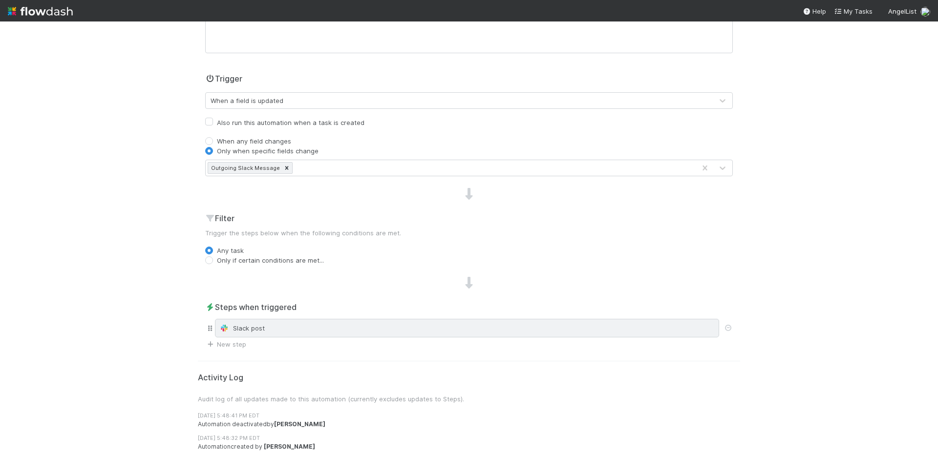
click at [334, 328] on div "Slack post" at bounding box center [466, 328] width 495 height 10
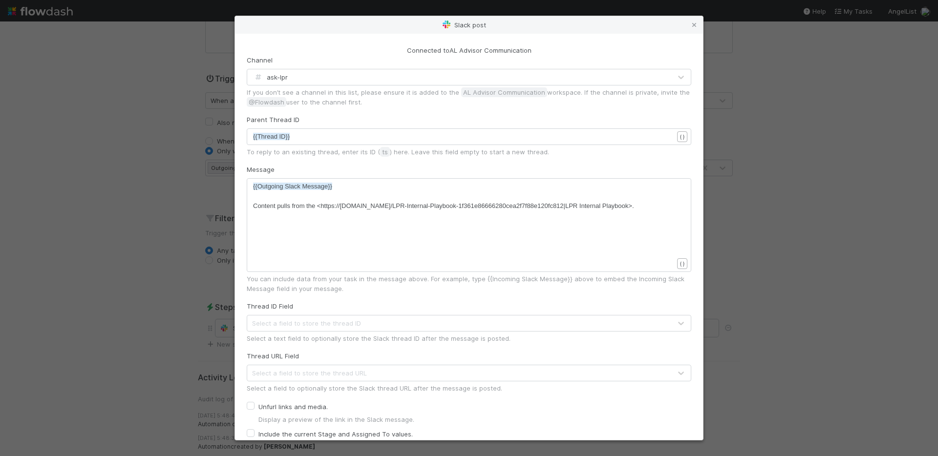
click at [288, 77] on div "ask-lpr" at bounding box center [459, 77] width 424 height 16
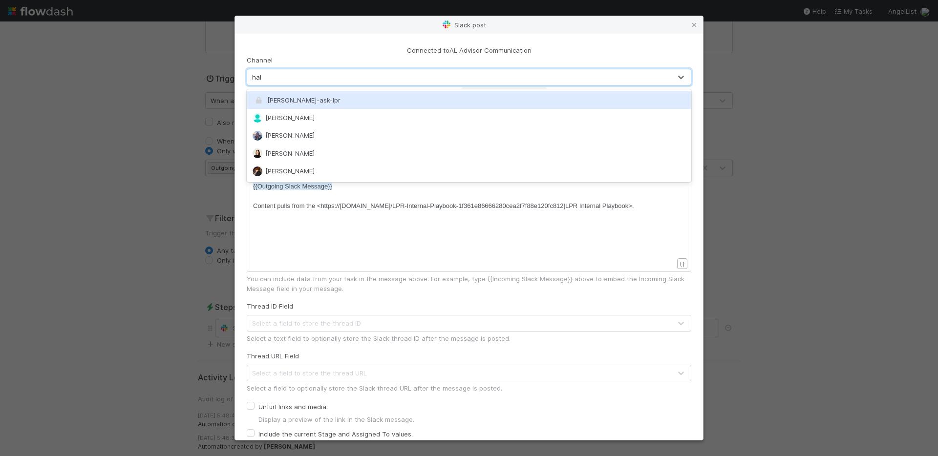
scroll to position [0, 0]
type input "[PERSON_NAME]"
click at [295, 95] on div "[PERSON_NAME]-ask-lpr" at bounding box center [469, 100] width 444 height 18
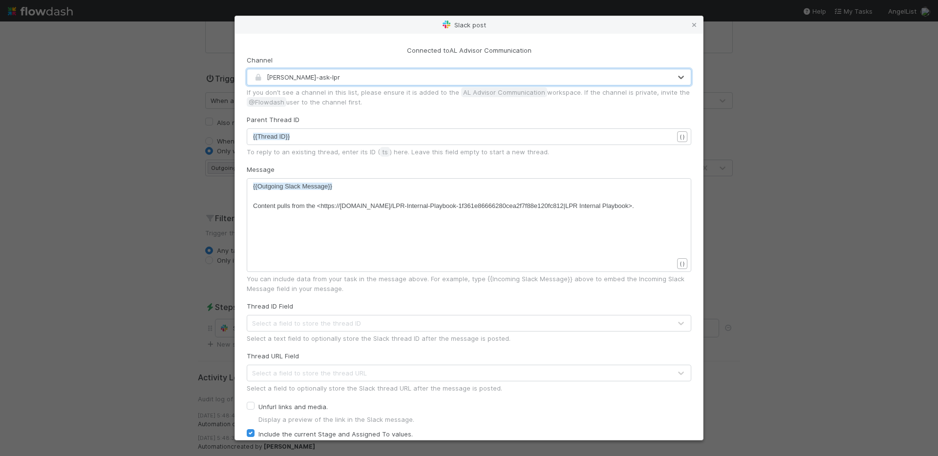
scroll to position [104, 0]
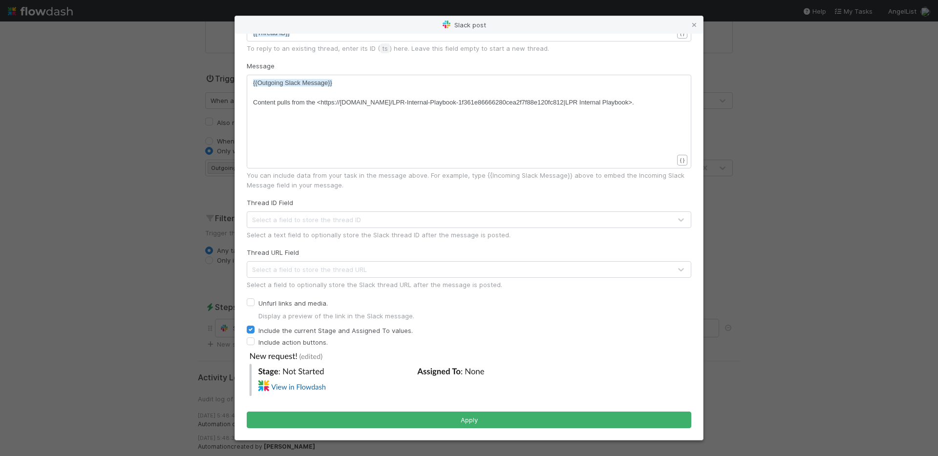
click at [312, 327] on label "Include the current Stage and Assigned To values." at bounding box center [335, 331] width 154 height 12
click at [254, 327] on input "Include the current Stage and Assigned To values." at bounding box center [251, 329] width 8 height 9
checkbox input "false"
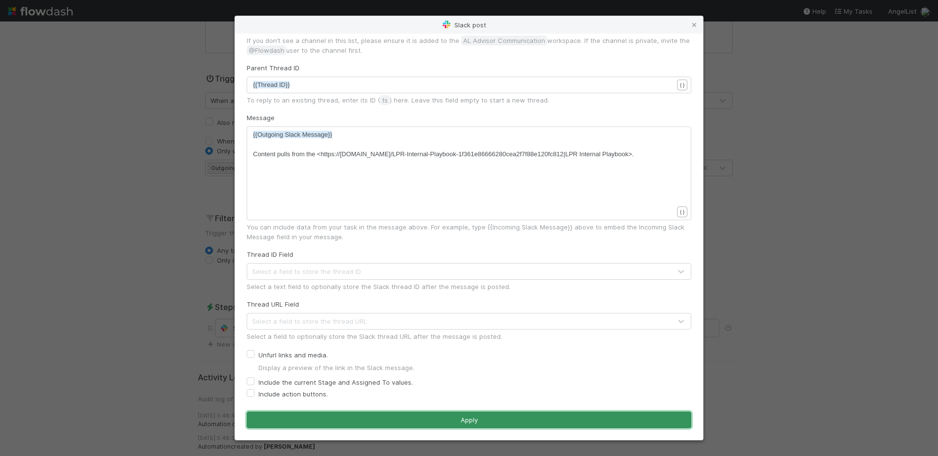
click at [464, 418] on button "Apply" at bounding box center [469, 420] width 444 height 17
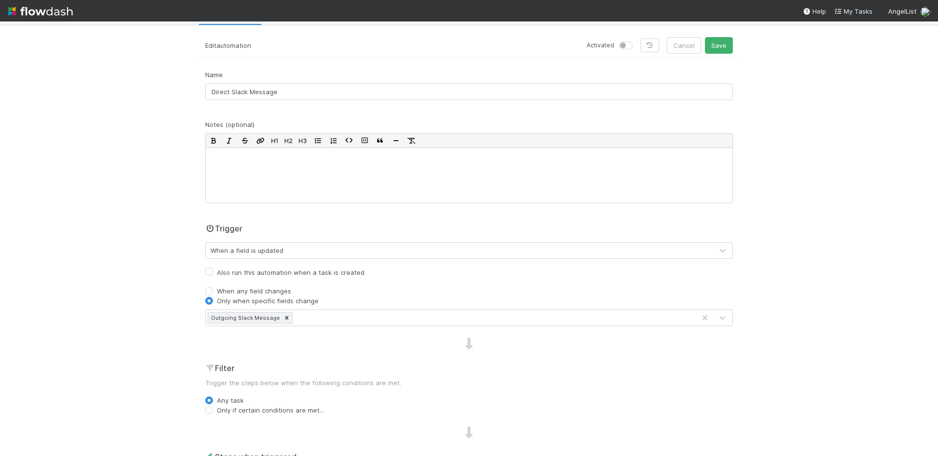
scroll to position [0, 0]
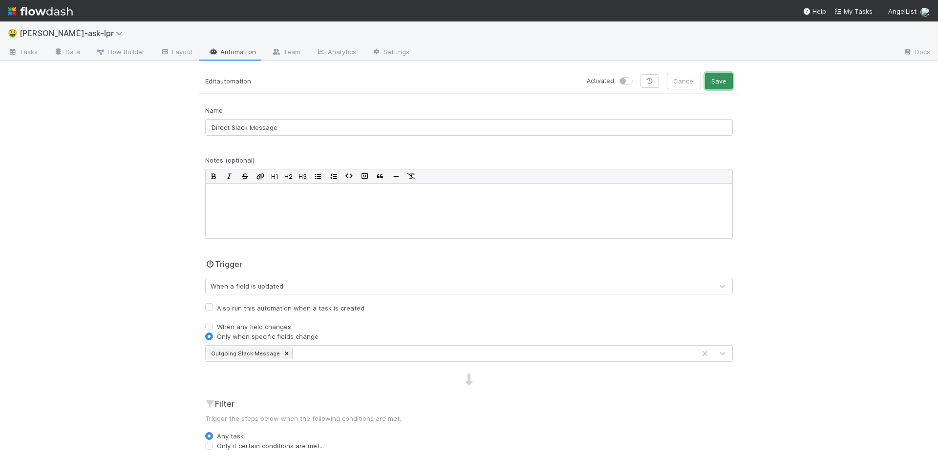
click at [710, 85] on button "Save" at bounding box center [719, 81] width 28 height 17
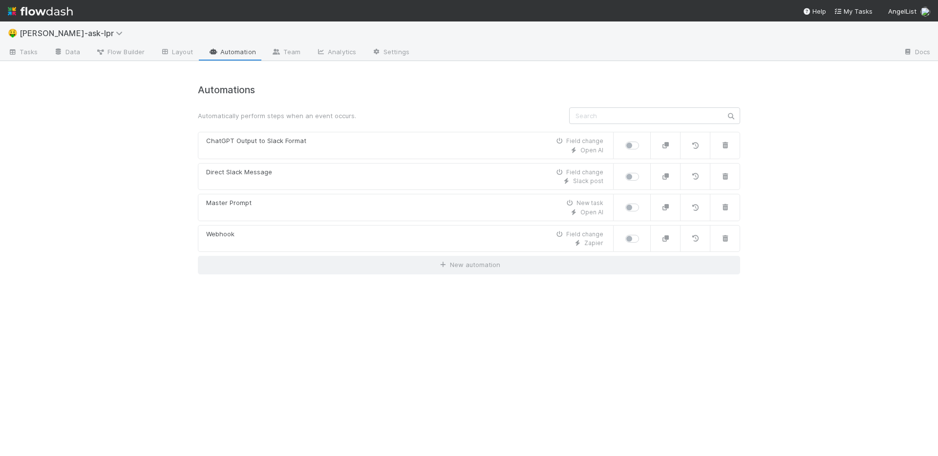
click at [643, 172] on label at bounding box center [643, 172] width 0 height 0
click at [628, 176] on input "checkbox" at bounding box center [629, 176] width 8 height 9
checkbox input "true"
click at [632, 203] on div at bounding box center [634, 208] width 18 height 10
click at [643, 141] on label at bounding box center [643, 141] width 0 height 0
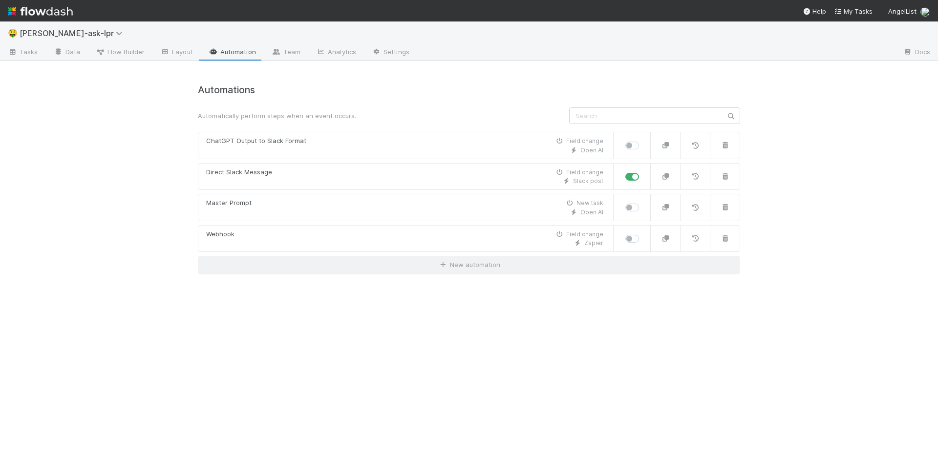
click at [633, 142] on input "checkbox" at bounding box center [629, 145] width 8 height 9
checkbox input "true"
click at [643, 203] on label at bounding box center [643, 203] width 0 height 0
click at [633, 207] on input "checkbox" at bounding box center [629, 207] width 8 height 9
checkbox input "true"
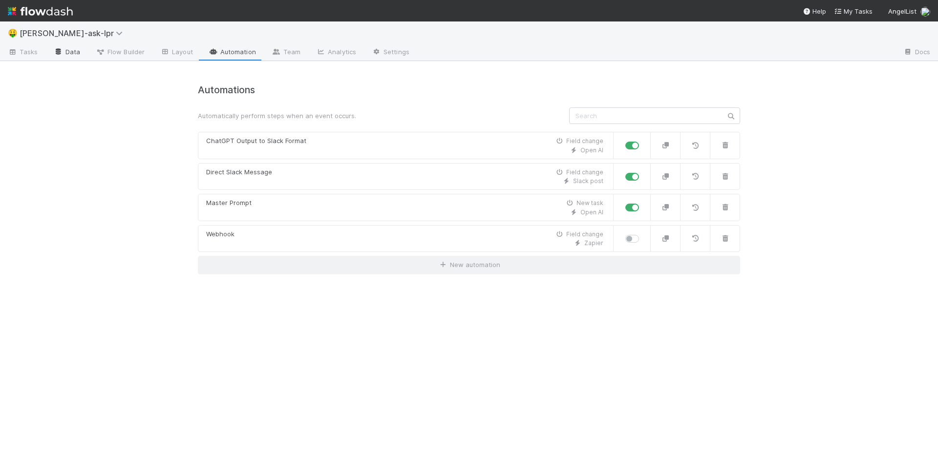
click at [78, 53] on link "Data" at bounding box center [67, 53] width 42 height 16
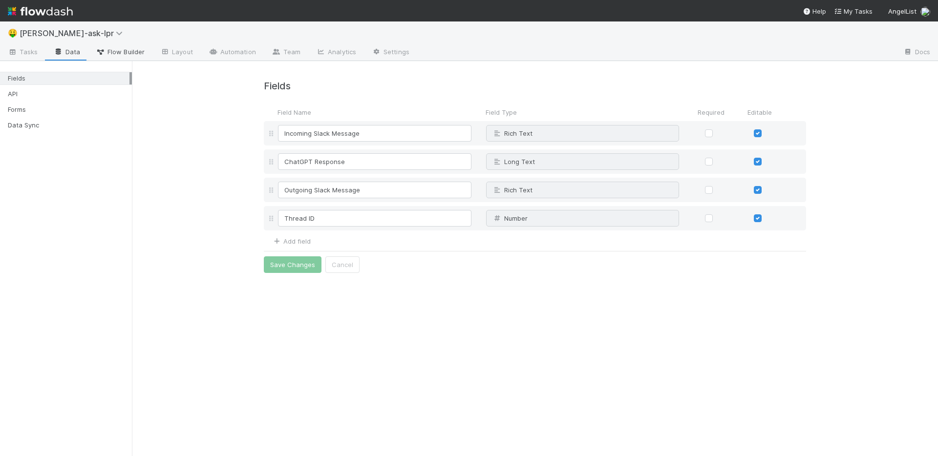
click at [109, 54] on span "Flow Builder" at bounding box center [120, 52] width 49 height 10
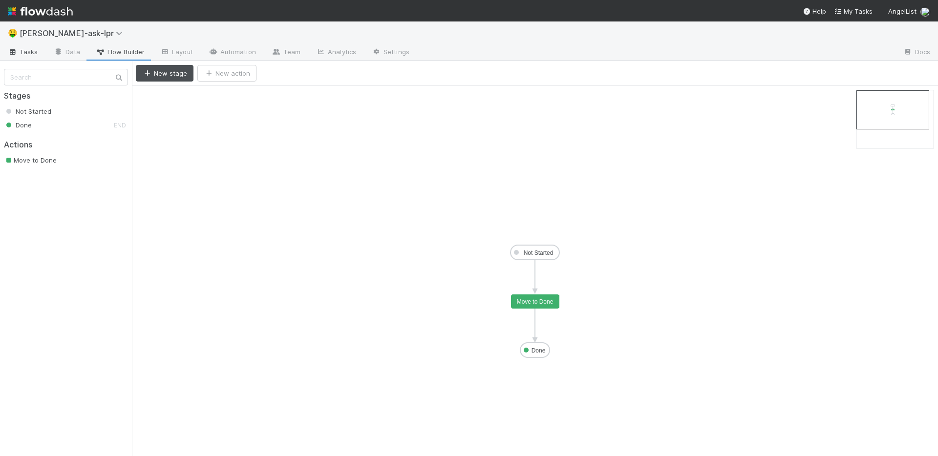
click at [30, 53] on span "Tasks" at bounding box center [23, 52] width 30 height 10
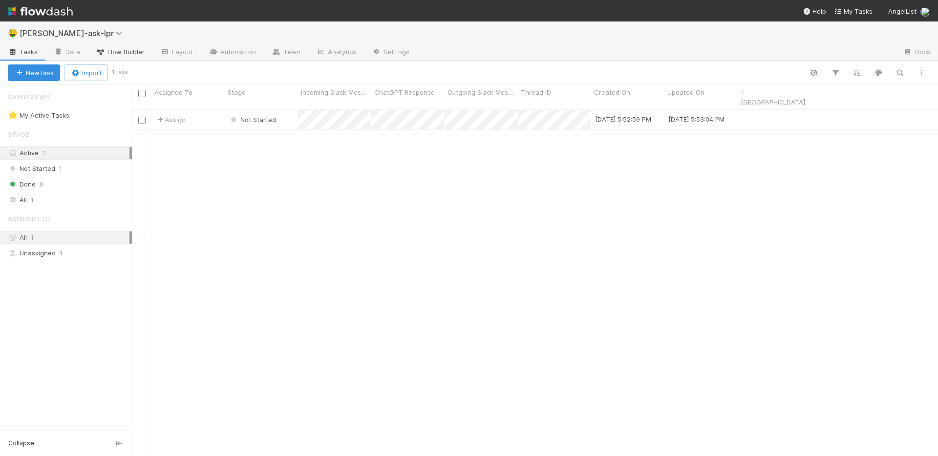
scroll to position [354, 806]
click at [247, 51] on link "Automation" at bounding box center [232, 53] width 63 height 16
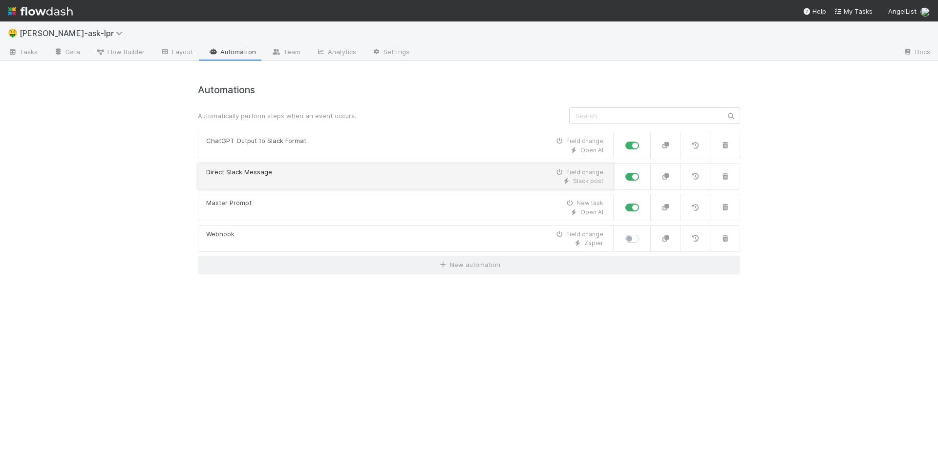
click at [280, 180] on div "Slack post" at bounding box center [404, 181] width 397 height 9
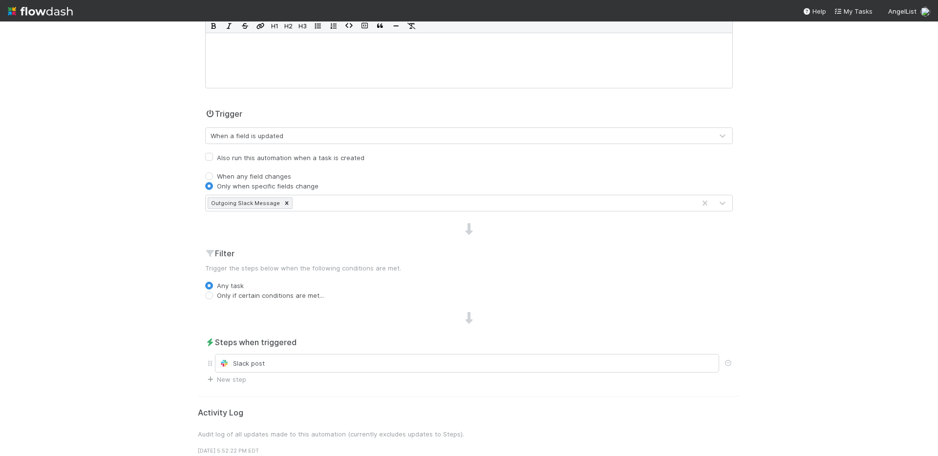
scroll to position [231, 0]
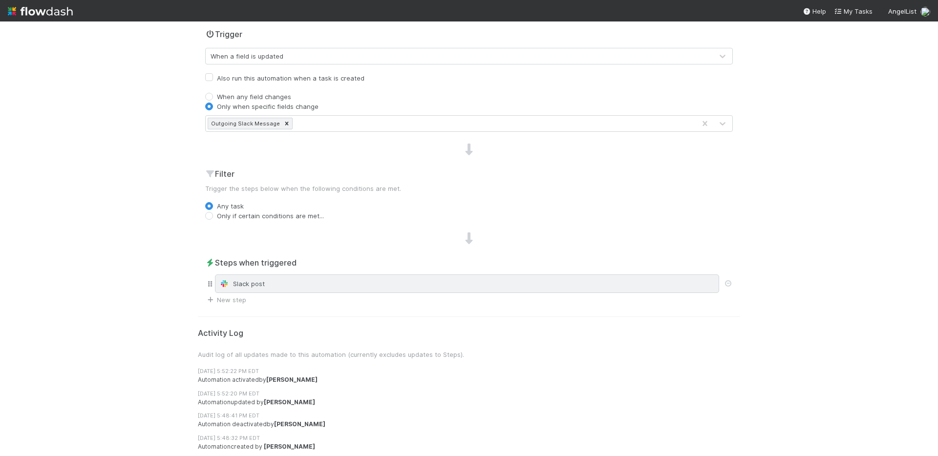
click at [333, 277] on div "Slack post" at bounding box center [467, 283] width 504 height 19
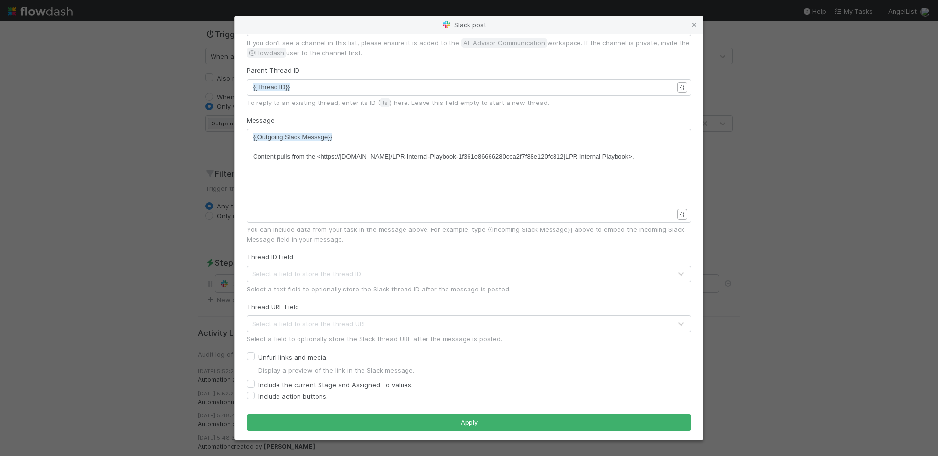
scroll to position [52, 0]
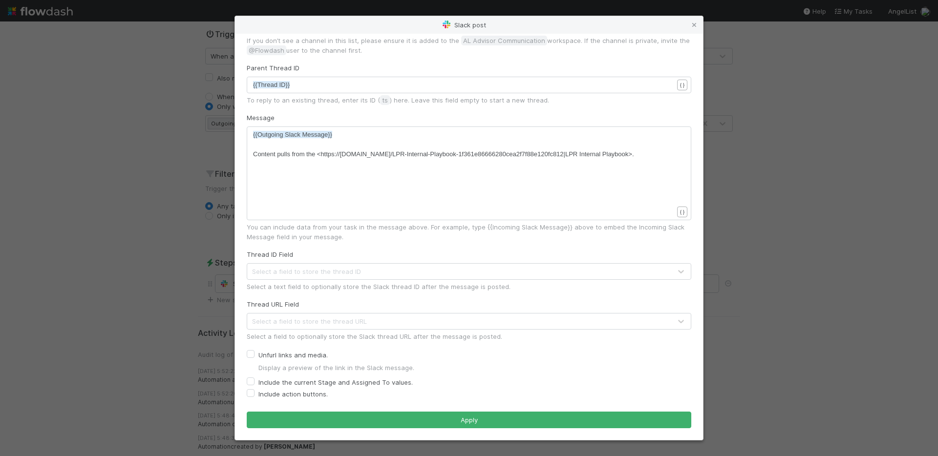
click at [186, 100] on div "Slack post Connected to AL Advisor Communication Channel [PERSON_NAME]-ask-lpr …" at bounding box center [469, 228] width 938 height 456
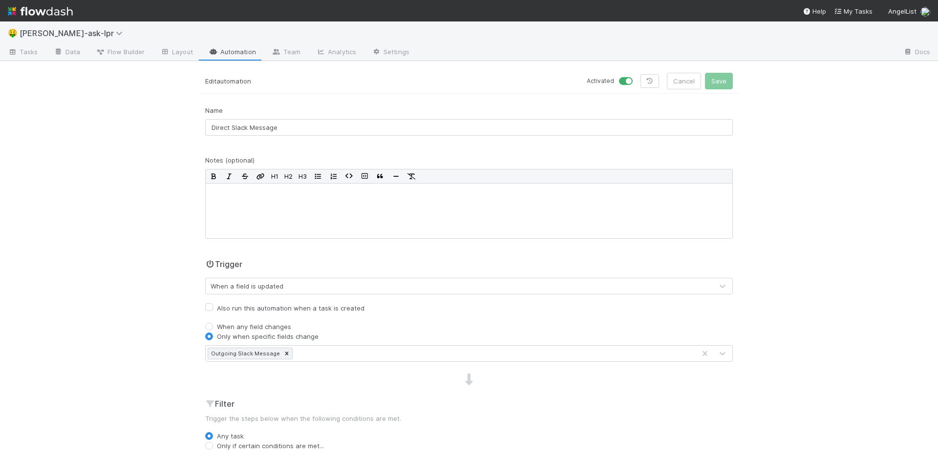
scroll to position [231, 0]
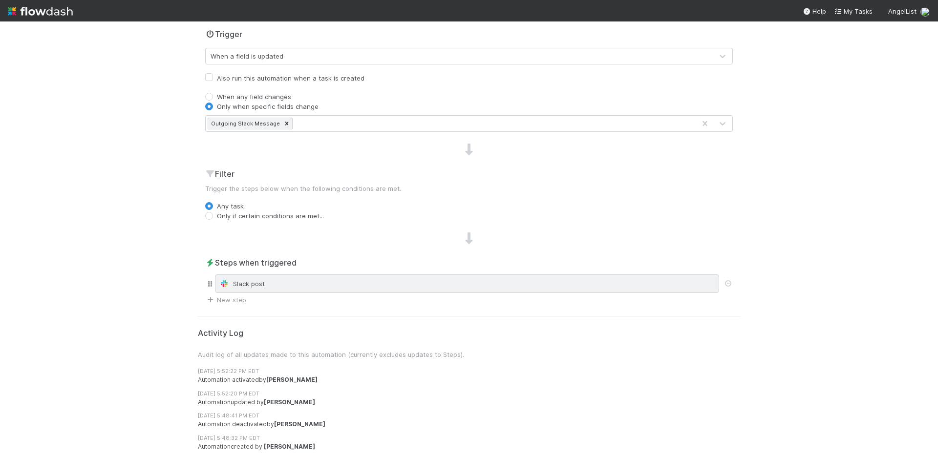
click at [390, 289] on div "Slack post" at bounding box center [467, 283] width 504 height 19
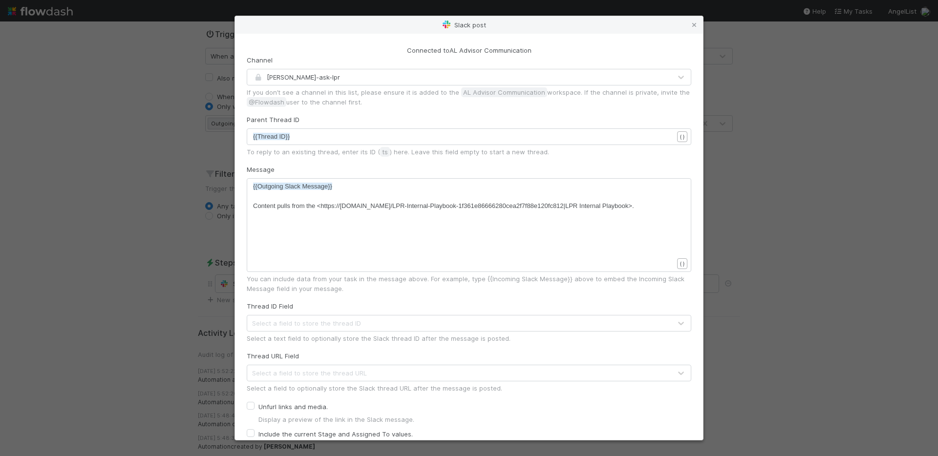
click at [202, 24] on div "Slack post Connected to AL Advisor Communication Channel [PERSON_NAME]-ask-lpr …" at bounding box center [469, 228] width 938 height 456
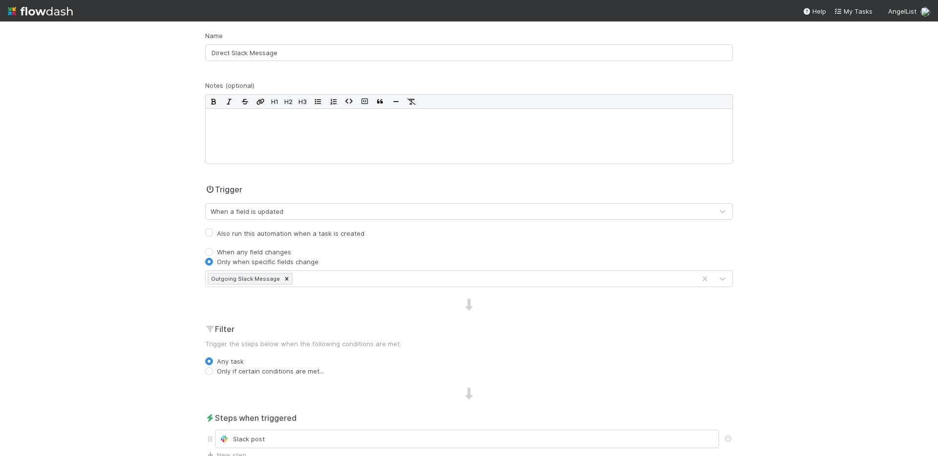
scroll to position [0, 0]
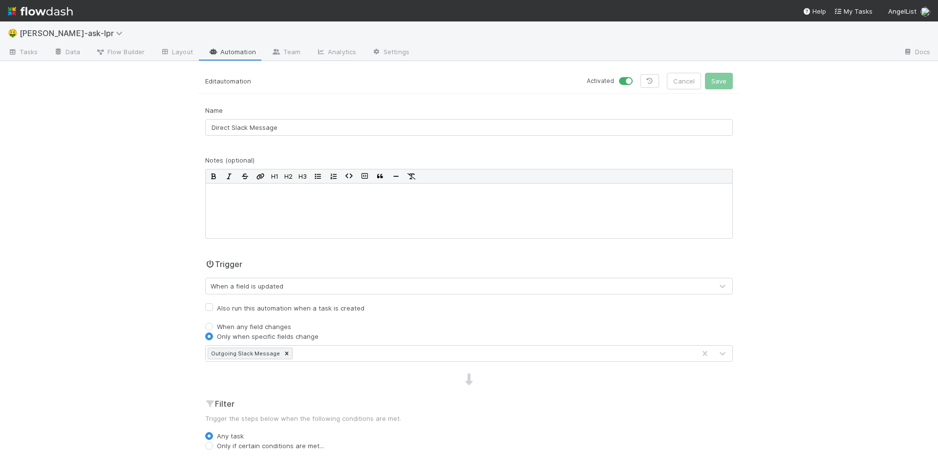
click at [205, 52] on link "Automation" at bounding box center [232, 53] width 63 height 16
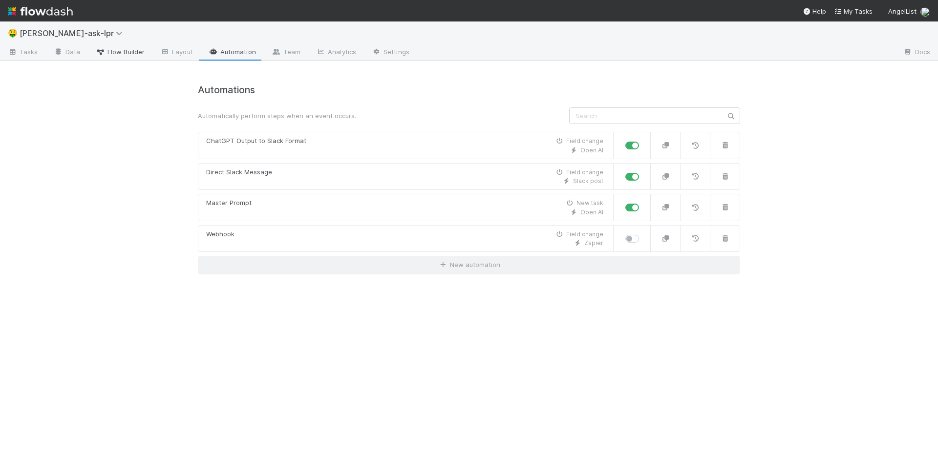
click at [117, 49] on span "Flow Builder" at bounding box center [120, 52] width 49 height 10
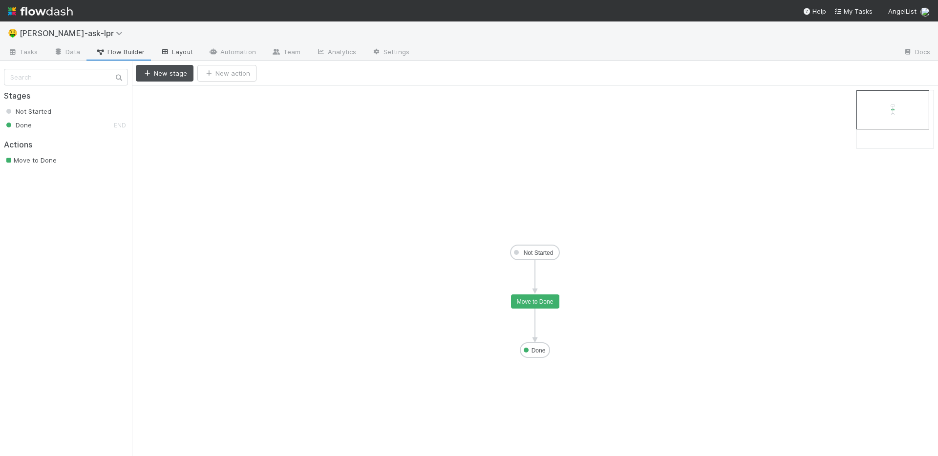
click at [154, 50] on link "Layout" at bounding box center [176, 53] width 48 height 16
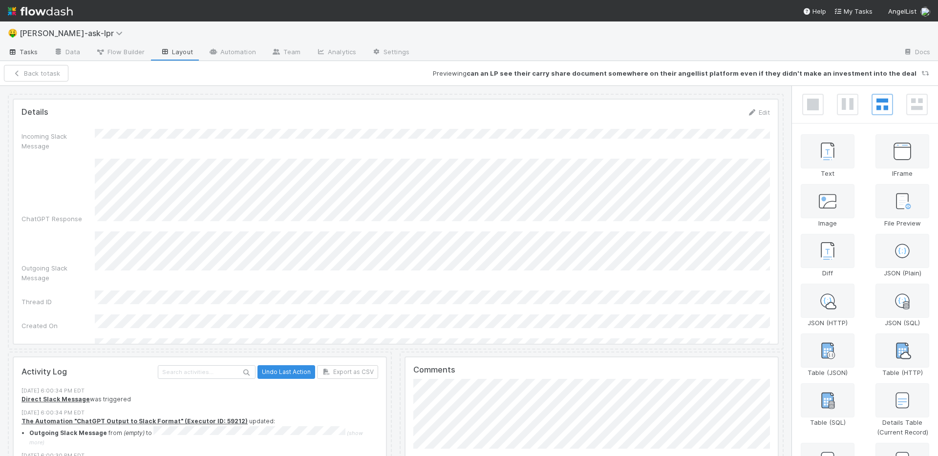
click at [32, 52] on span "Tasks" at bounding box center [23, 52] width 30 height 10
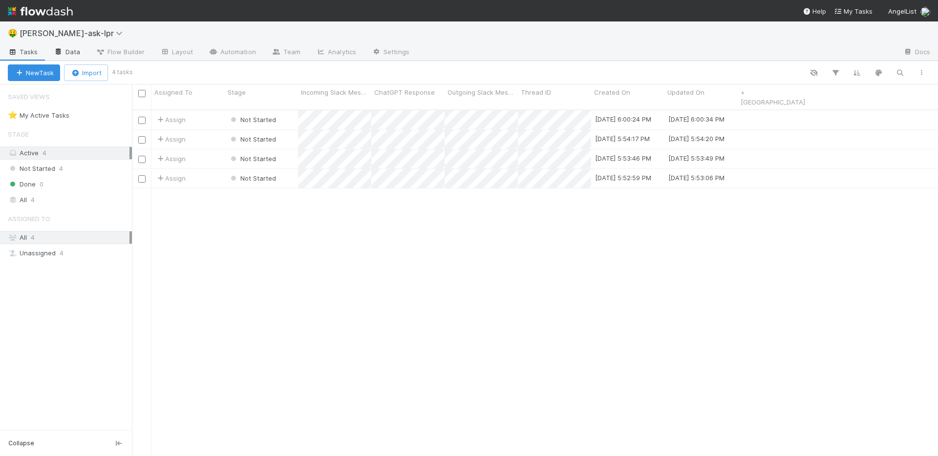
scroll to position [354, 806]
click at [61, 52] on icon at bounding box center [59, 52] width 10 height 6
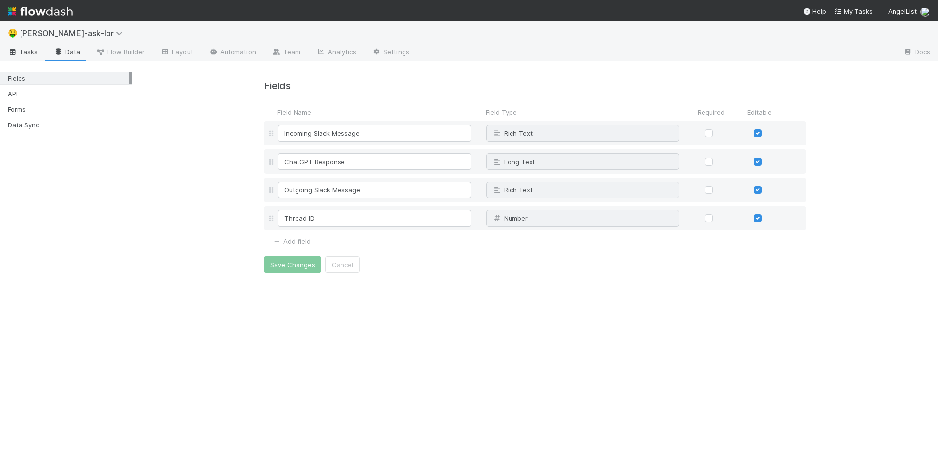
click at [22, 53] on span "Tasks" at bounding box center [23, 52] width 30 height 10
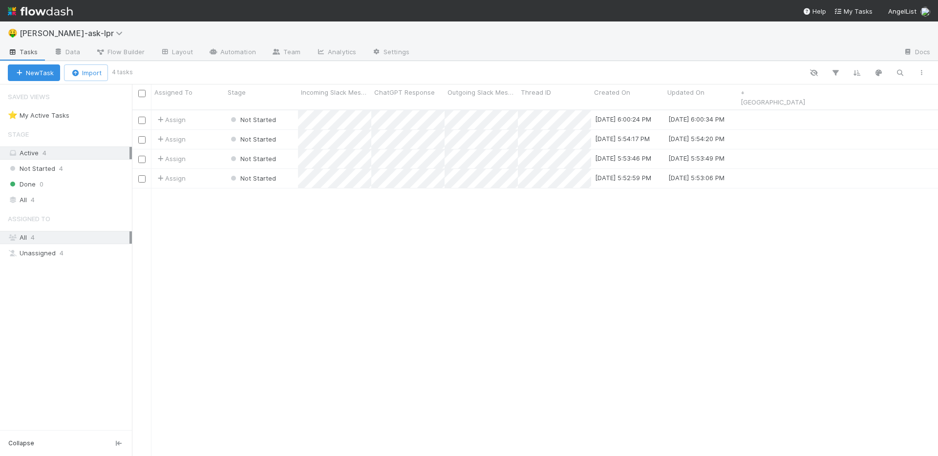
scroll to position [354, 806]
click at [22, 53] on span "Tasks" at bounding box center [23, 52] width 30 height 10
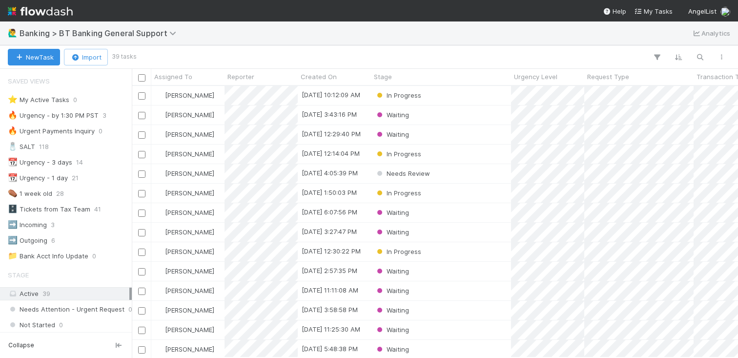
scroll to position [272, 607]
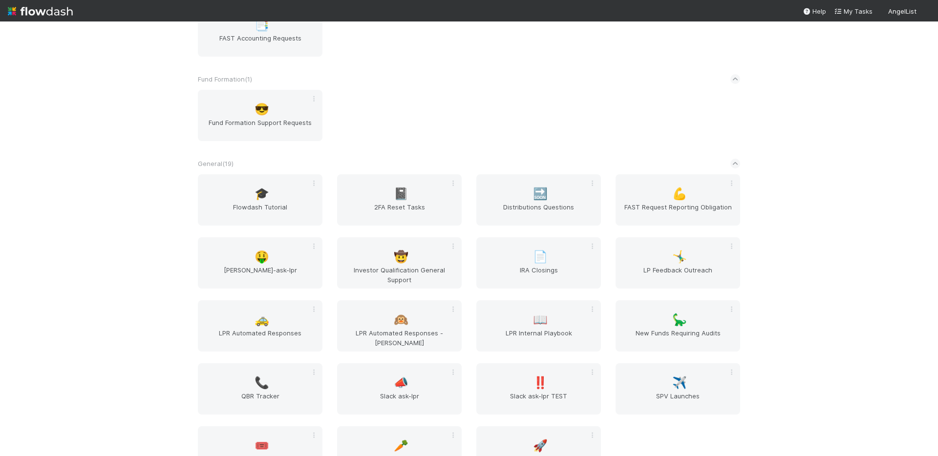
scroll to position [501, 0]
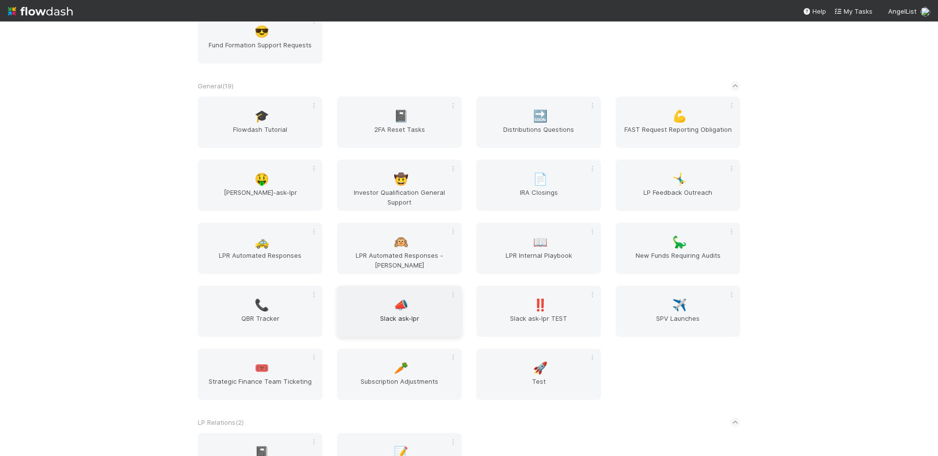
click at [376, 305] on div "📣 Slack ask-lpr" at bounding box center [399, 311] width 125 height 51
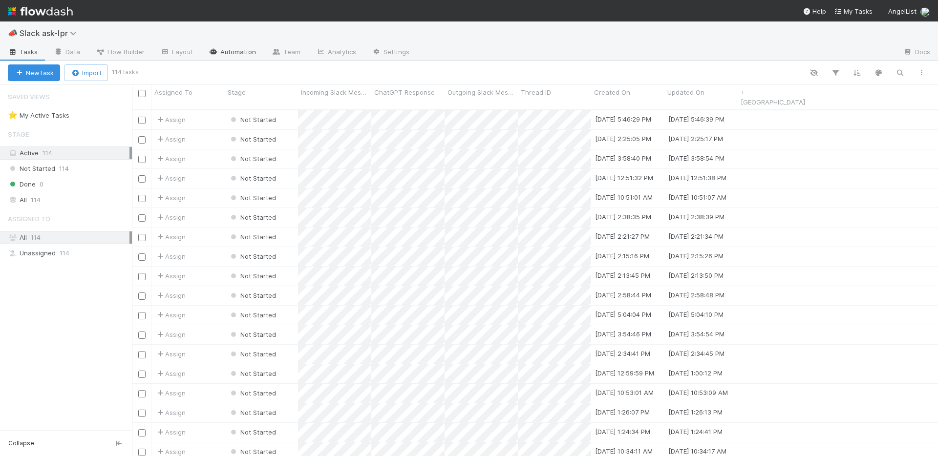
scroll to position [354, 806]
click at [238, 52] on link "Automation" at bounding box center [232, 53] width 63 height 16
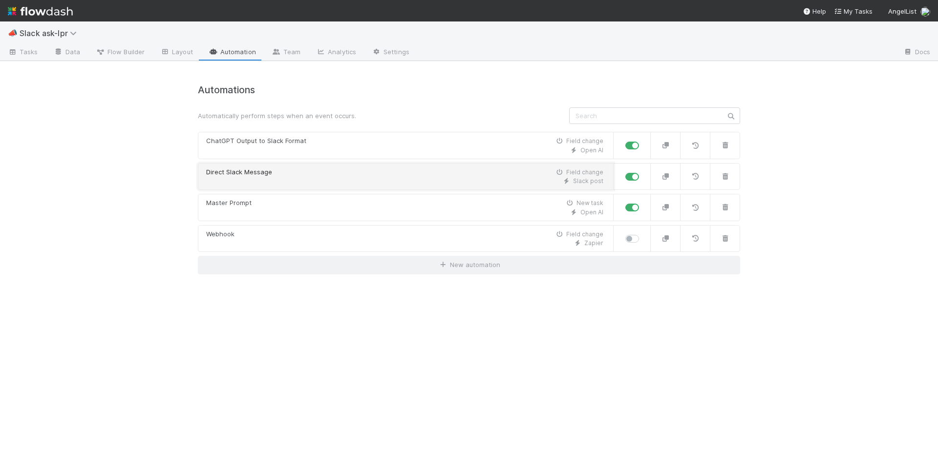
click at [390, 178] on div "Slack post" at bounding box center [404, 181] width 397 height 9
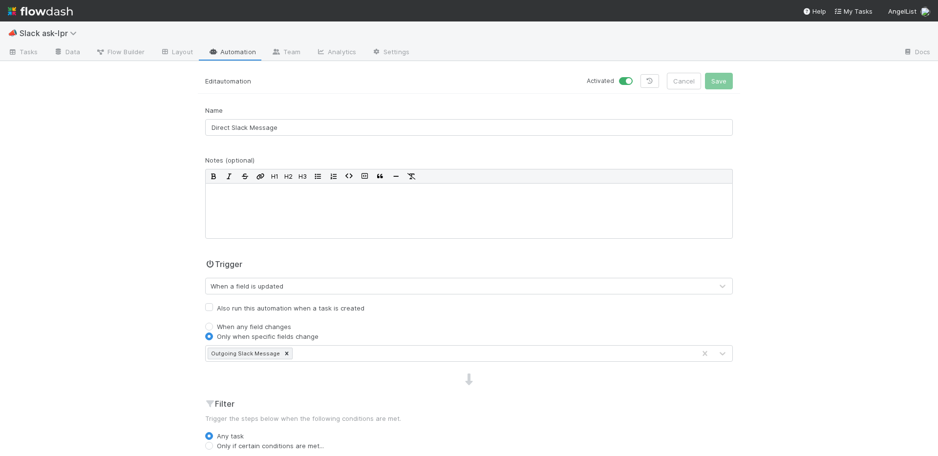
scroll to position [164, 0]
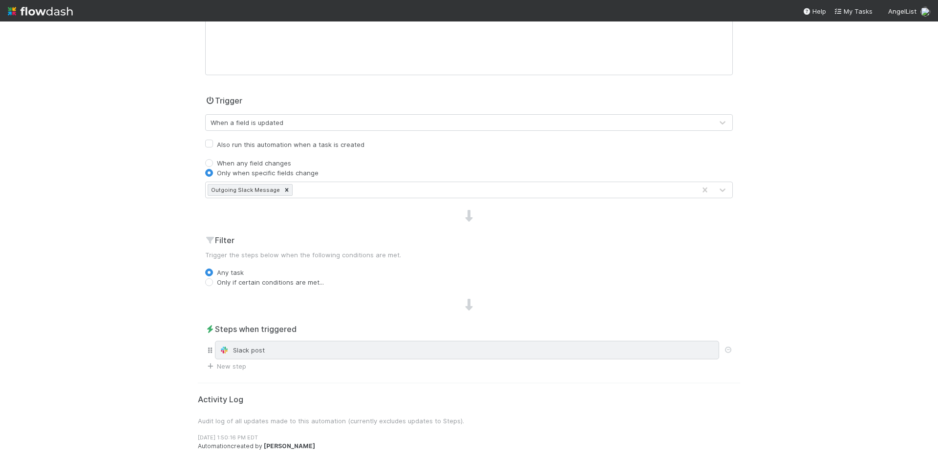
click at [422, 342] on div "Slack post" at bounding box center [467, 350] width 504 height 19
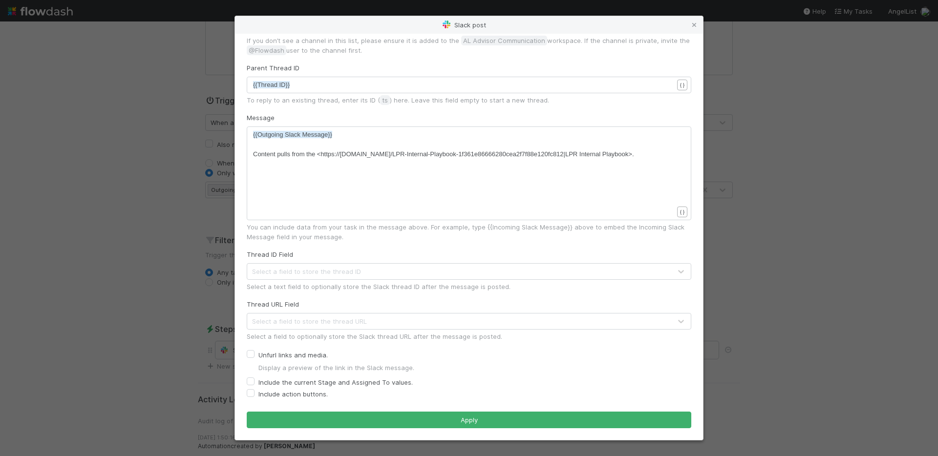
scroll to position [0, 0]
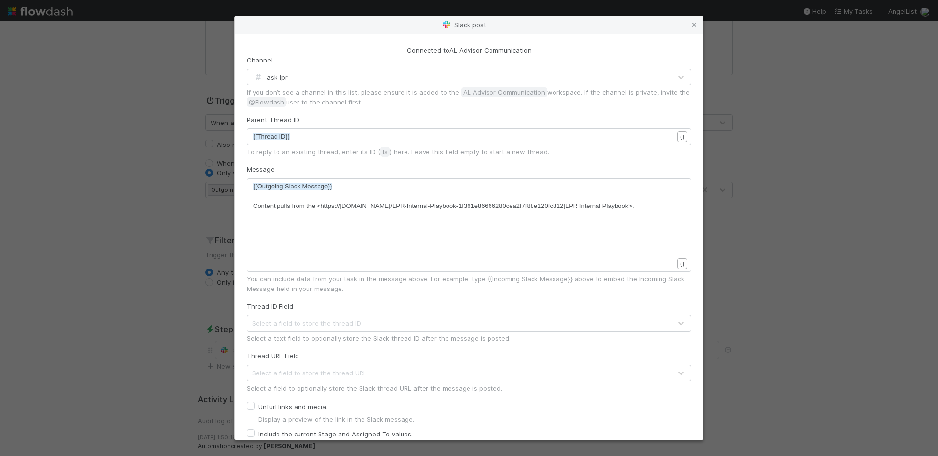
click at [139, 136] on div "Slack post Connected to AL Advisor Communication Channel ask-lpr If you don’t s…" at bounding box center [469, 228] width 938 height 456
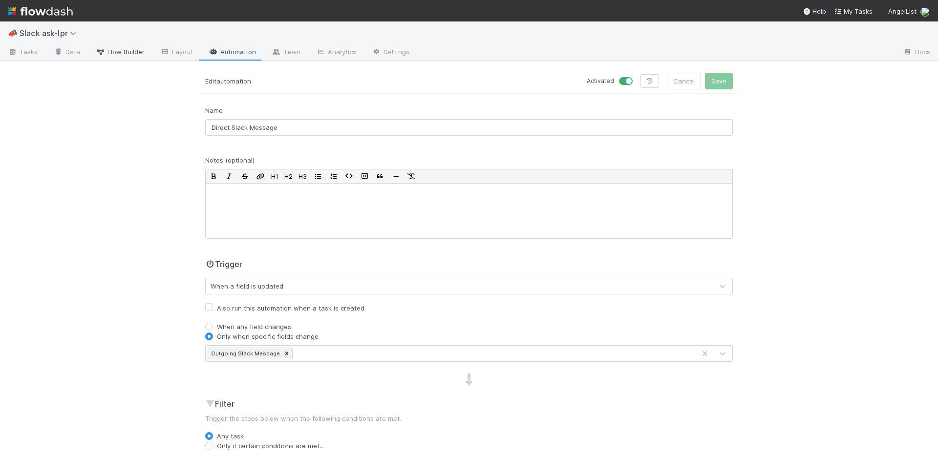
click at [120, 57] on link "Flow Builder" at bounding box center [120, 53] width 64 height 16
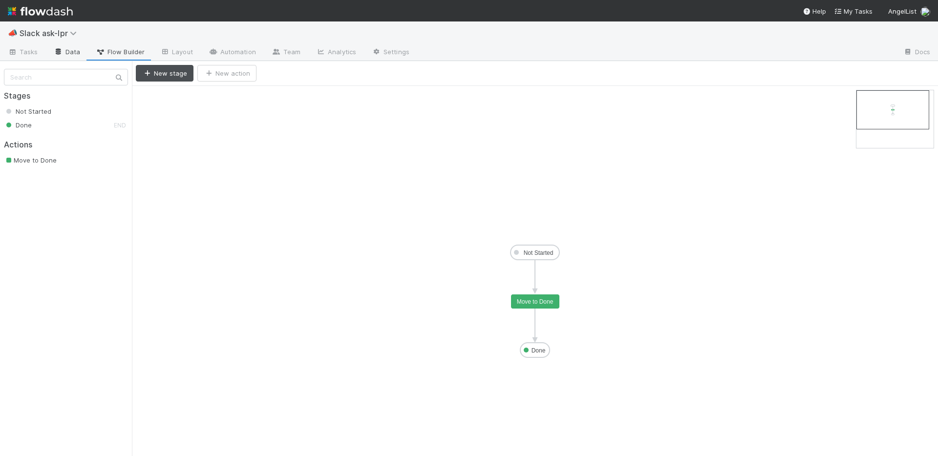
click at [83, 53] on link "Data" at bounding box center [67, 53] width 42 height 16
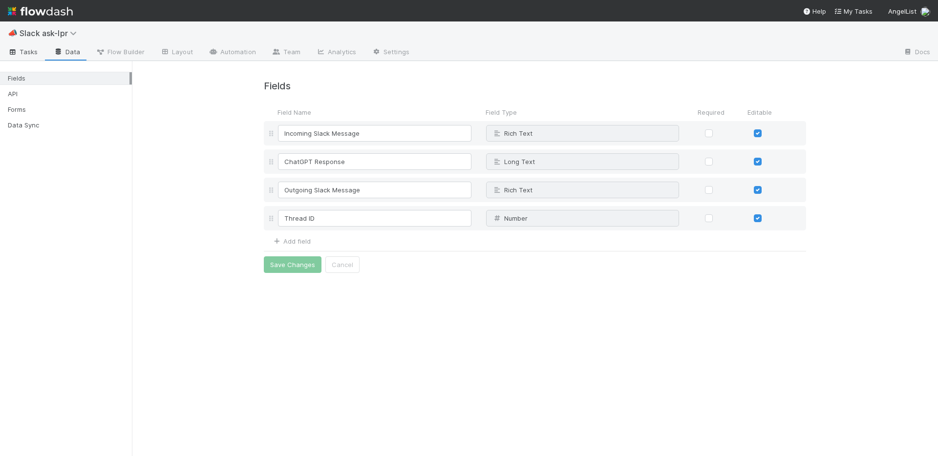
click at [42, 54] on link "Tasks" at bounding box center [23, 53] width 46 height 16
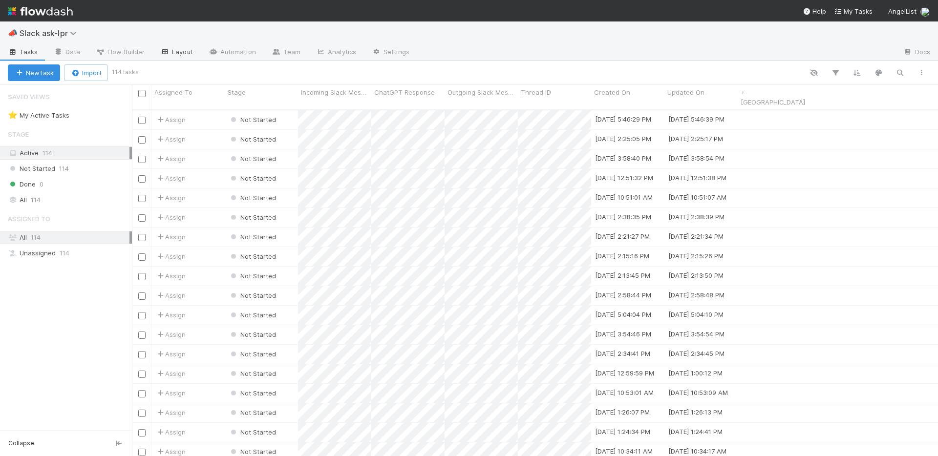
scroll to position [354, 806]
click at [284, 113] on div "Not Started" at bounding box center [261, 119] width 73 height 19
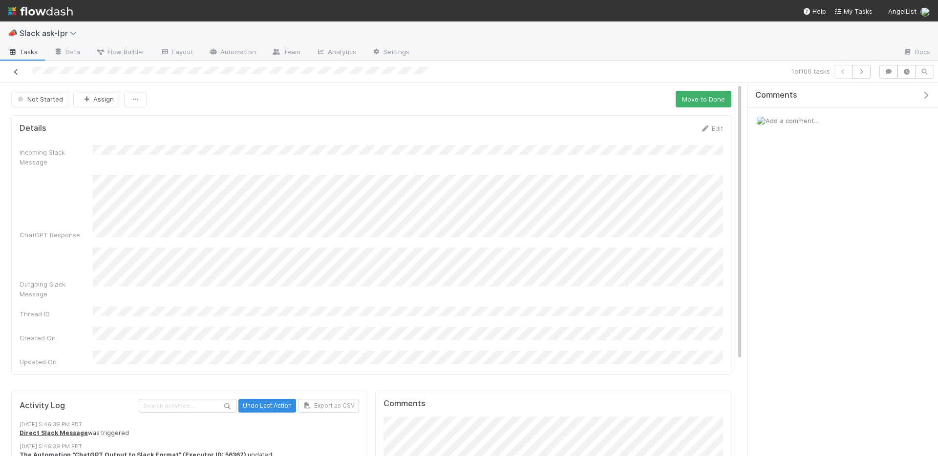
click at [20, 70] on icon at bounding box center [16, 72] width 10 height 6
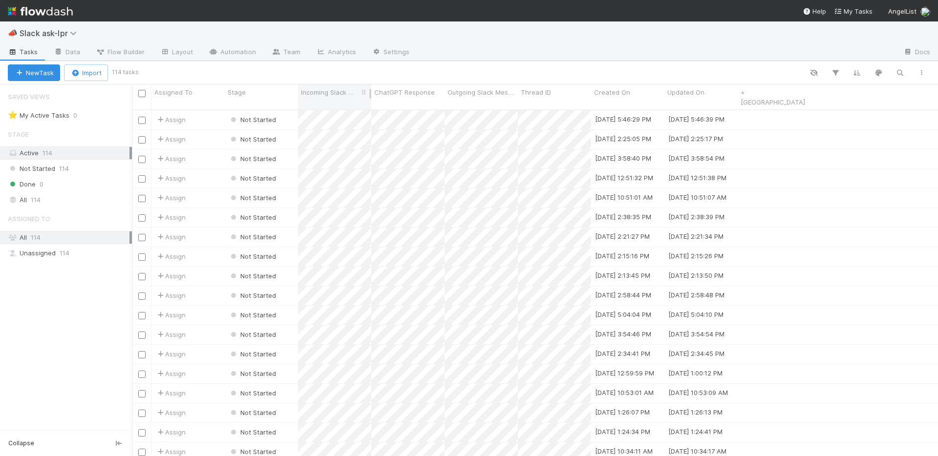
scroll to position [354, 806]
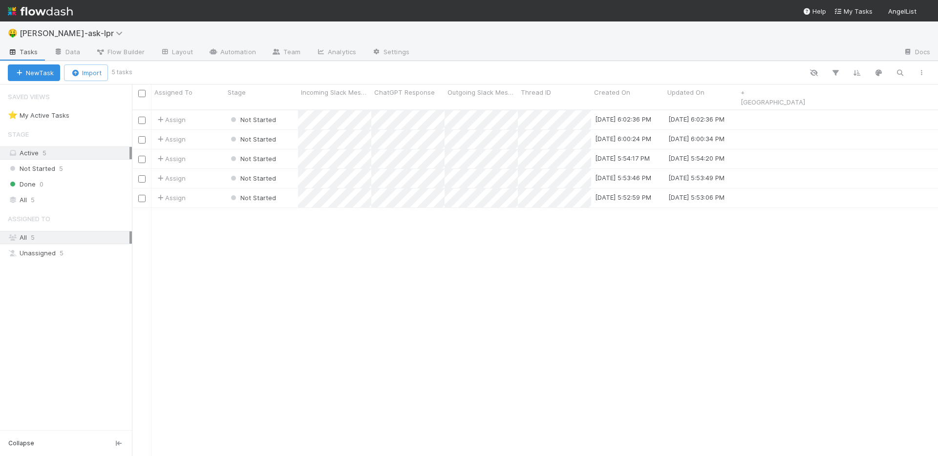
scroll to position [354, 806]
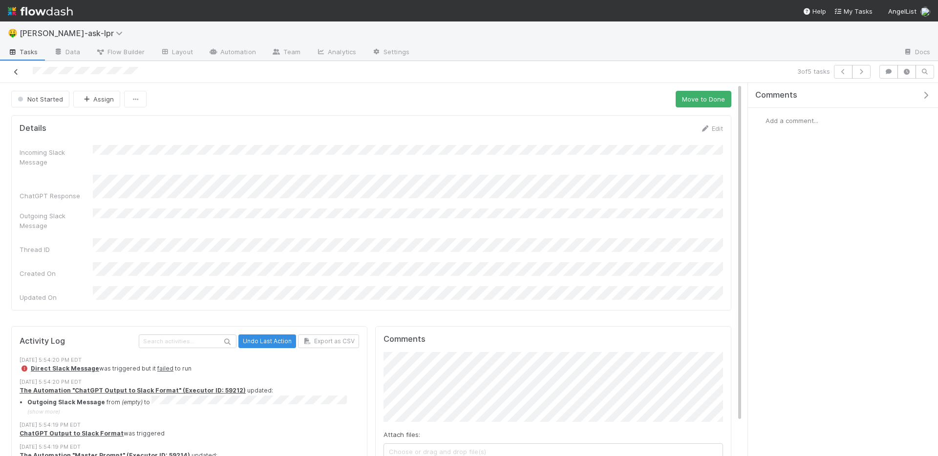
click at [16, 72] on icon at bounding box center [16, 72] width 10 height 6
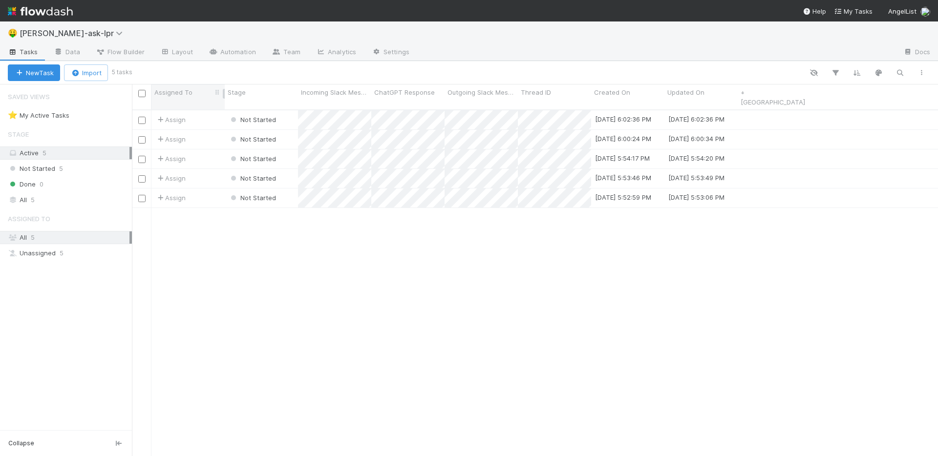
scroll to position [354, 806]
click at [222, 55] on link "Automation" at bounding box center [232, 53] width 63 height 16
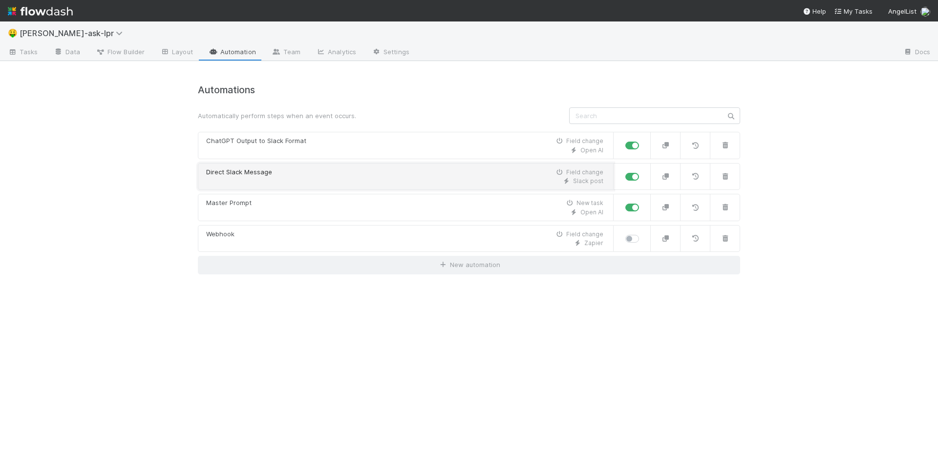
click at [363, 180] on div "Slack post" at bounding box center [404, 181] width 397 height 9
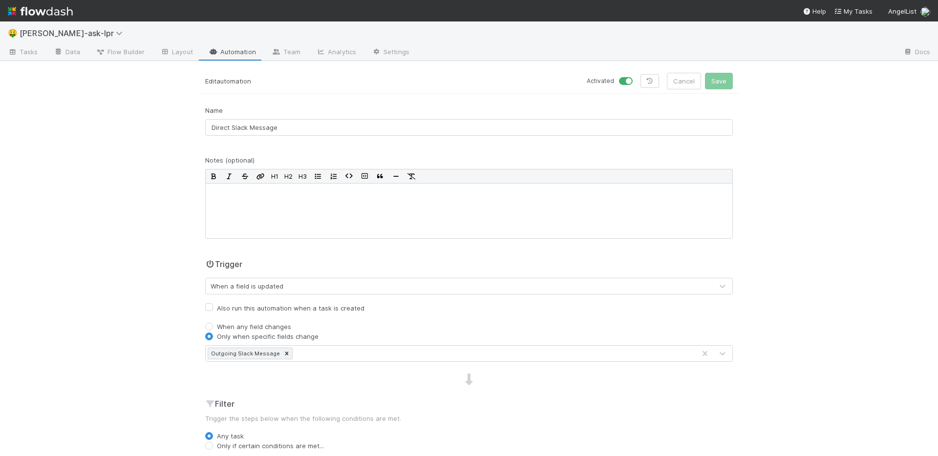
scroll to position [123, 0]
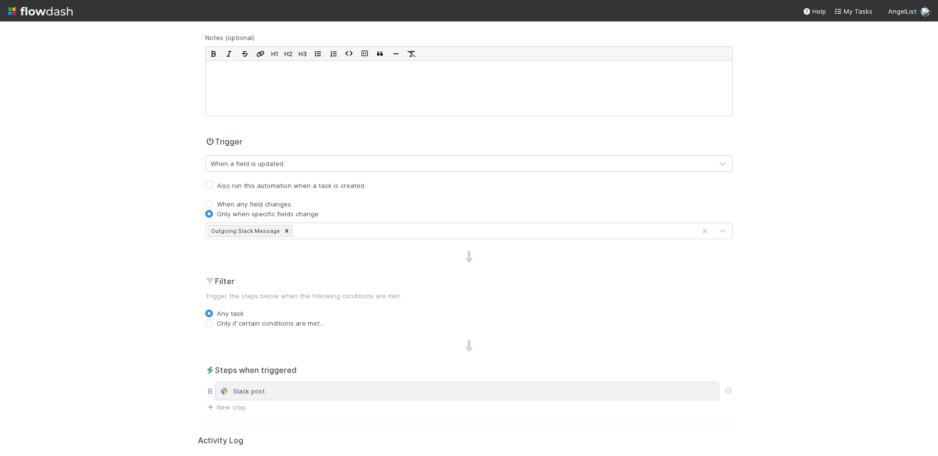
click at [379, 383] on div "Slack post" at bounding box center [467, 391] width 504 height 19
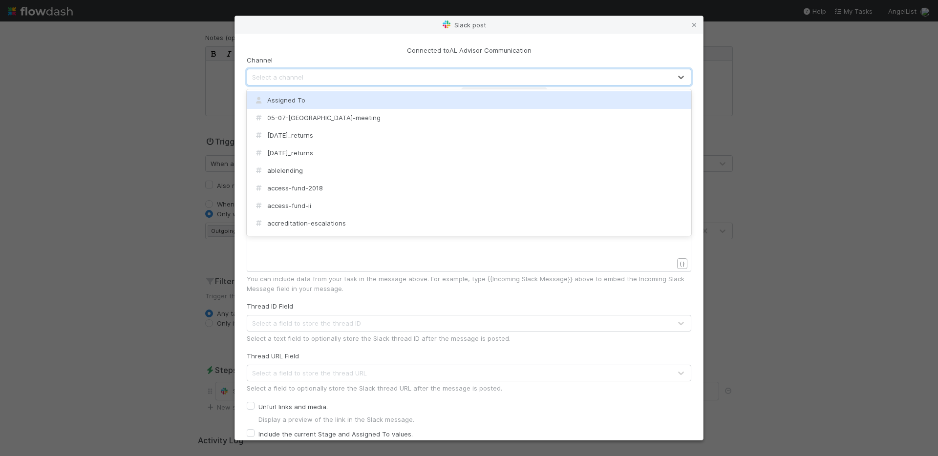
click at [296, 70] on div "Select a channel" at bounding box center [459, 77] width 424 height 16
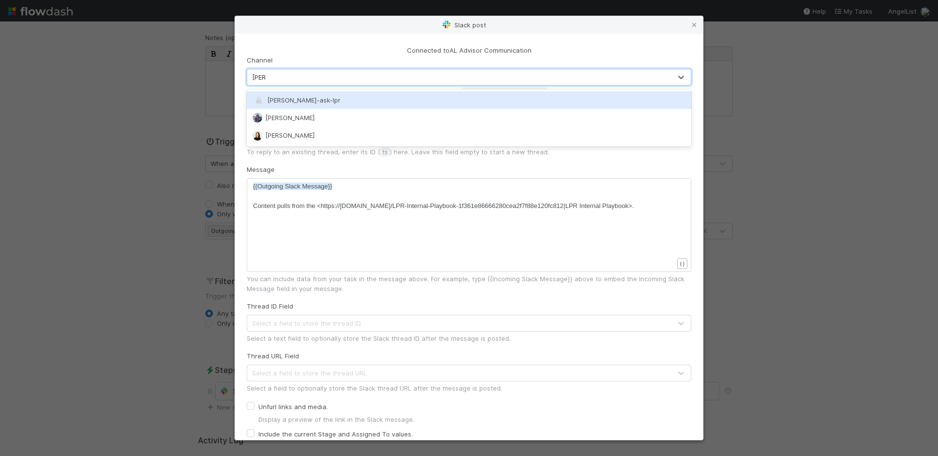
type input "[PERSON_NAME]"
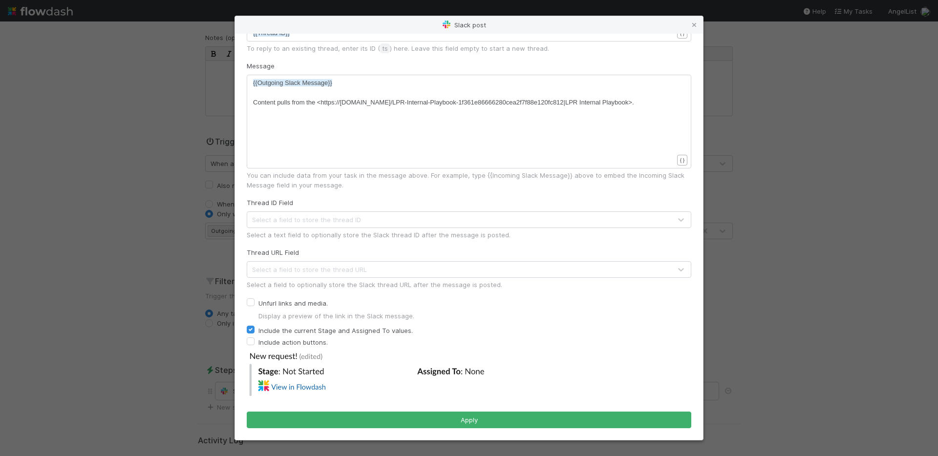
click at [343, 329] on label "Include the current Stage and Assigned To values." at bounding box center [335, 331] width 154 height 12
click at [254, 329] on input "Include the current Stage and Assigned To values." at bounding box center [251, 329] width 8 height 9
checkbox input "false"
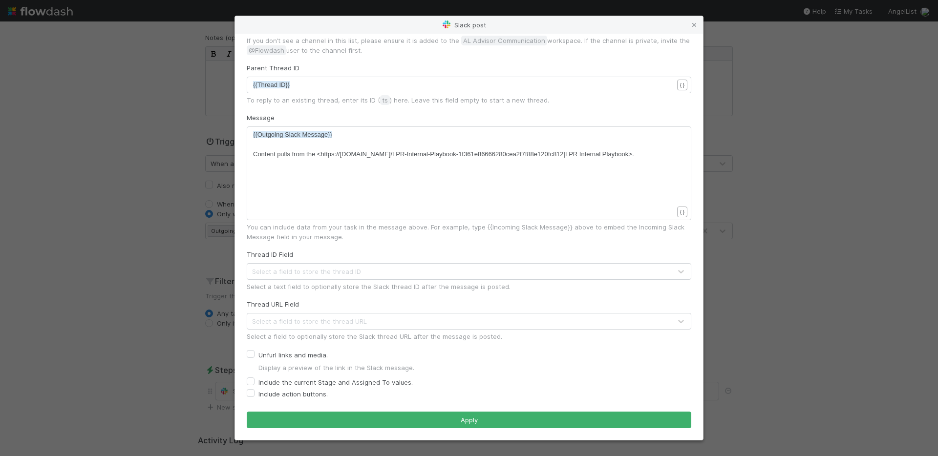
click at [420, 408] on form "Connected to AL Advisor Communication Channel [PERSON_NAME]-ask-lpr If you don’…" at bounding box center [469, 211] width 444 height 435
click at [424, 410] on form "Connected to AL Advisor Communication Channel [PERSON_NAME]-ask-lpr If you don’…" at bounding box center [469, 211] width 444 height 435
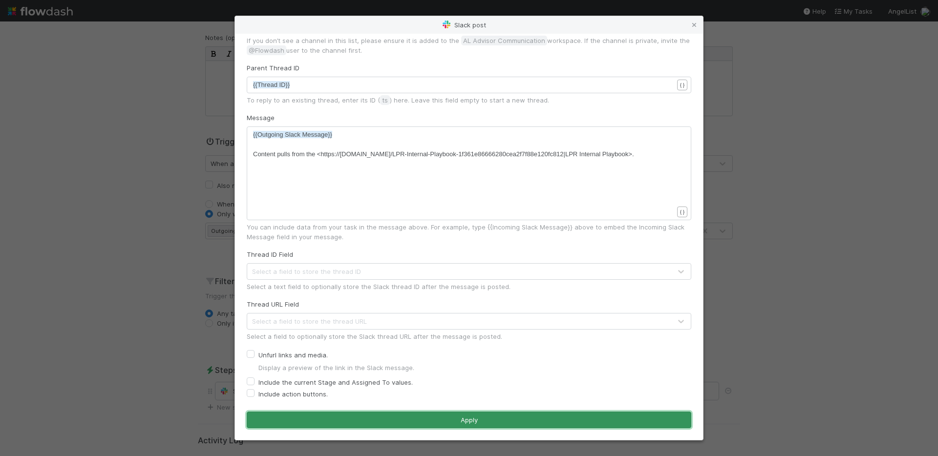
click at [426, 413] on button "Apply" at bounding box center [469, 420] width 444 height 17
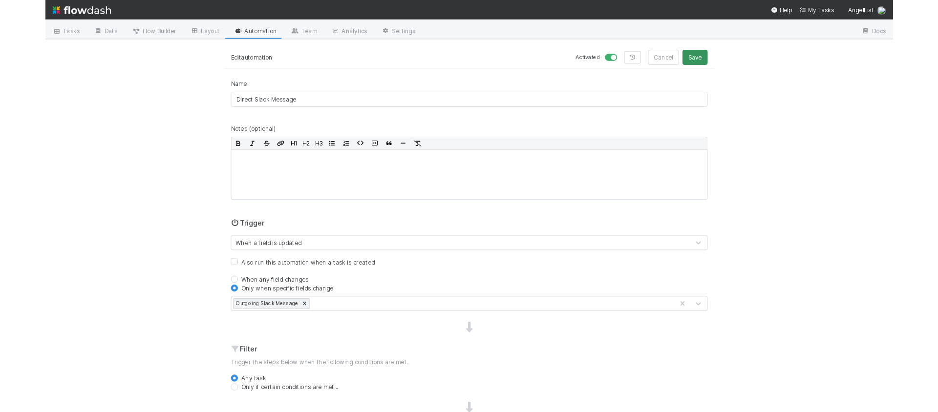
scroll to position [0, 0]
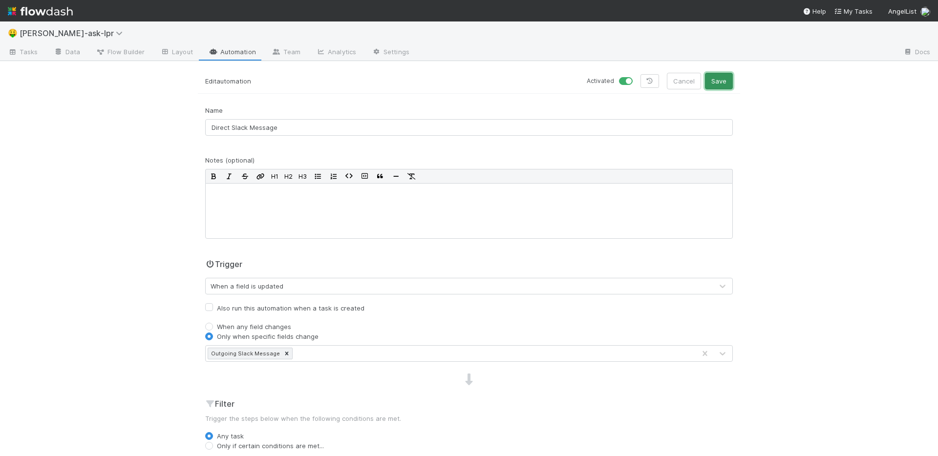
click at [718, 82] on button "Save" at bounding box center [719, 81] width 28 height 17
